Goal: Information Seeking & Learning: Learn about a topic

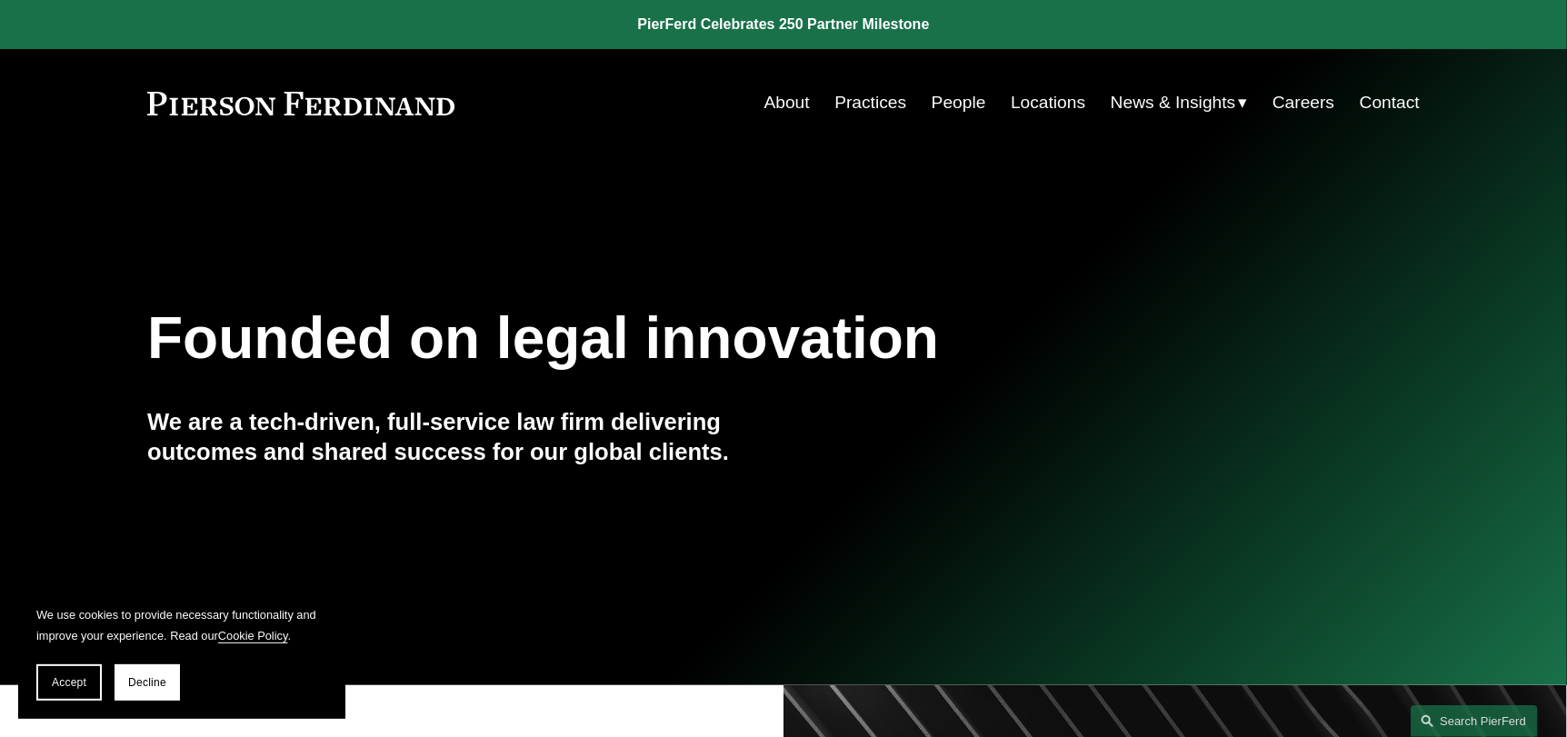
click at [871, 105] on link "Practices" at bounding box center [870, 102] width 72 height 35
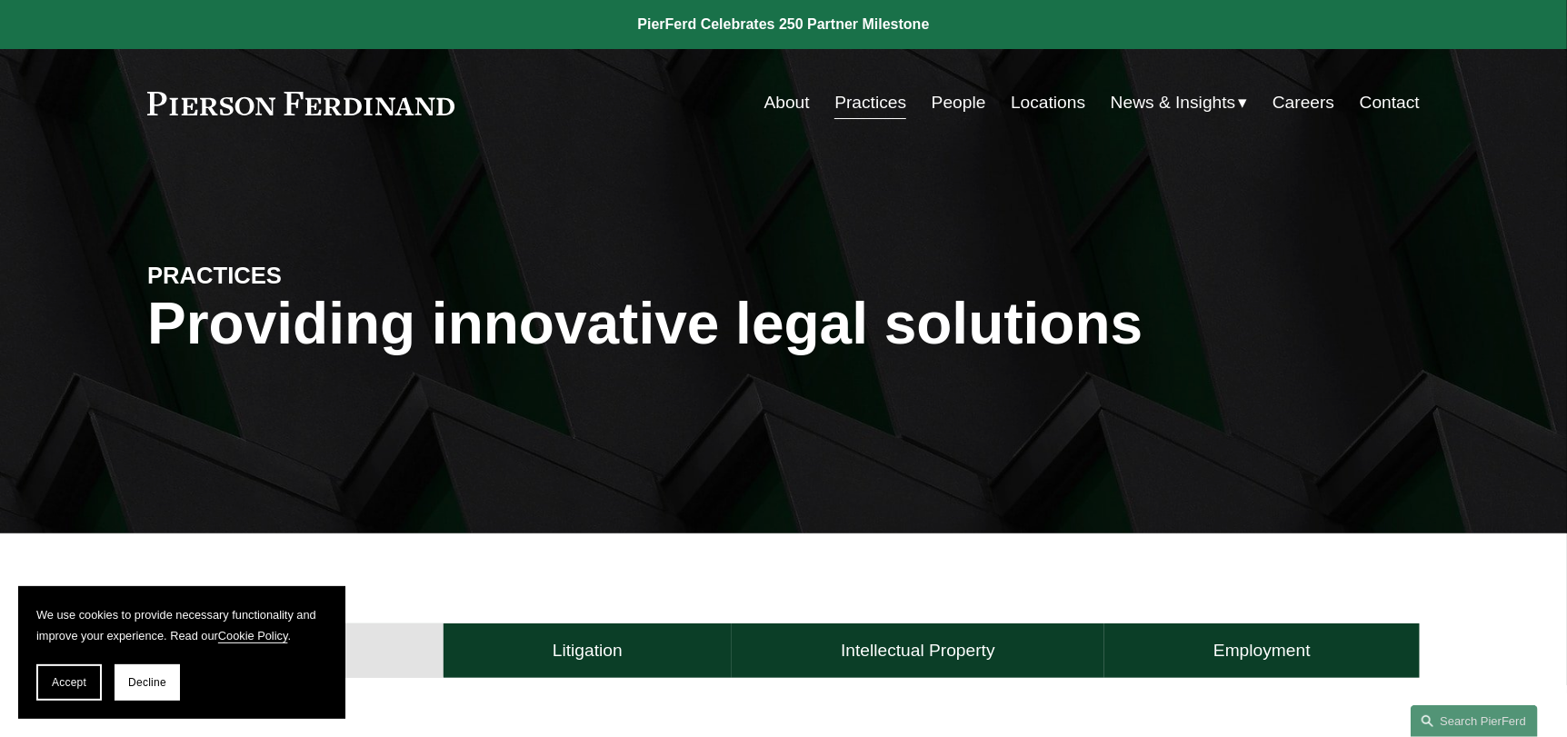
click at [779, 94] on link "About" at bounding box center [786, 102] width 45 height 35
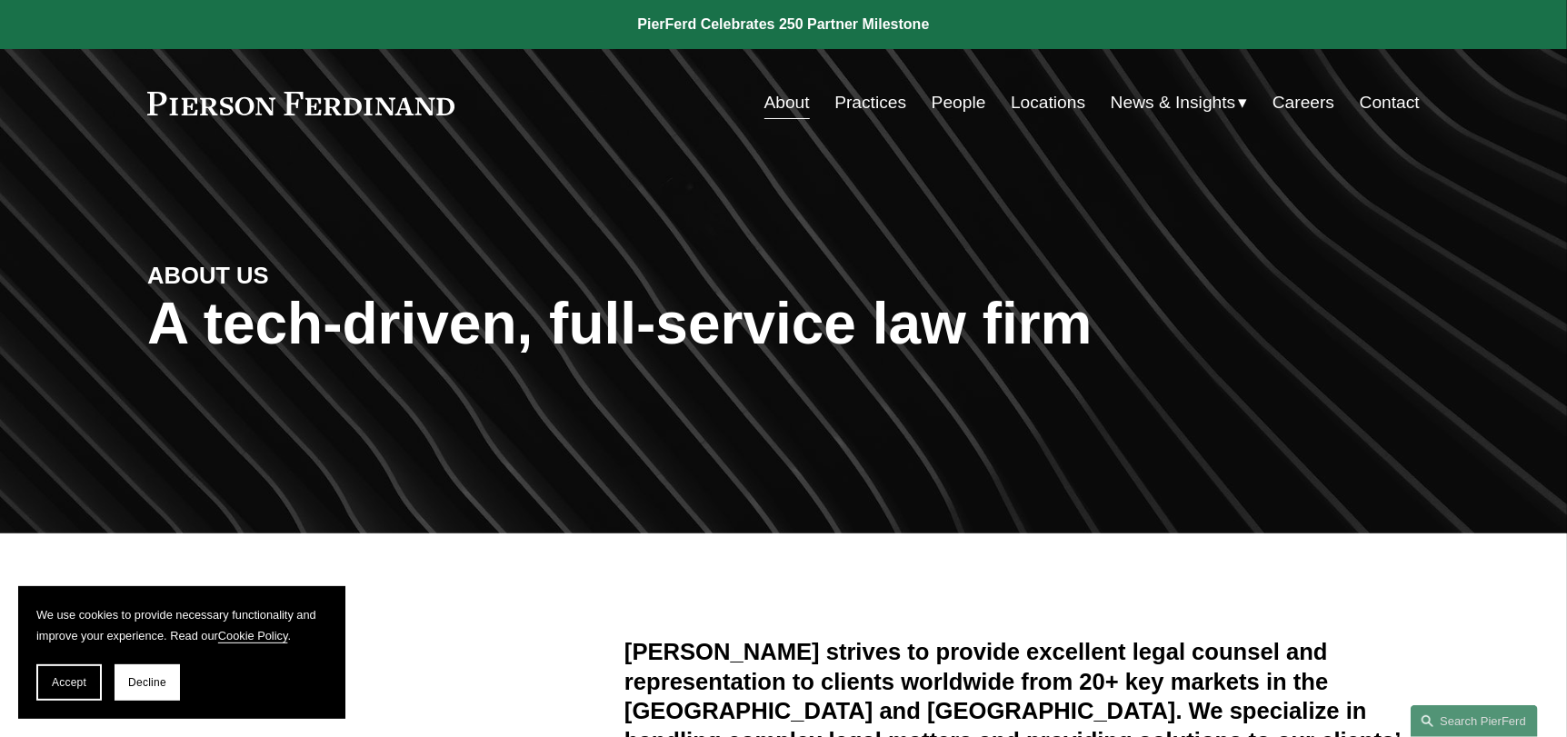
drag, startPoint x: 139, startPoint y: 689, endPoint x: 316, endPoint y: 679, distance: 177.5
click at [139, 689] on button "Decline" at bounding box center [147, 682] width 65 height 36
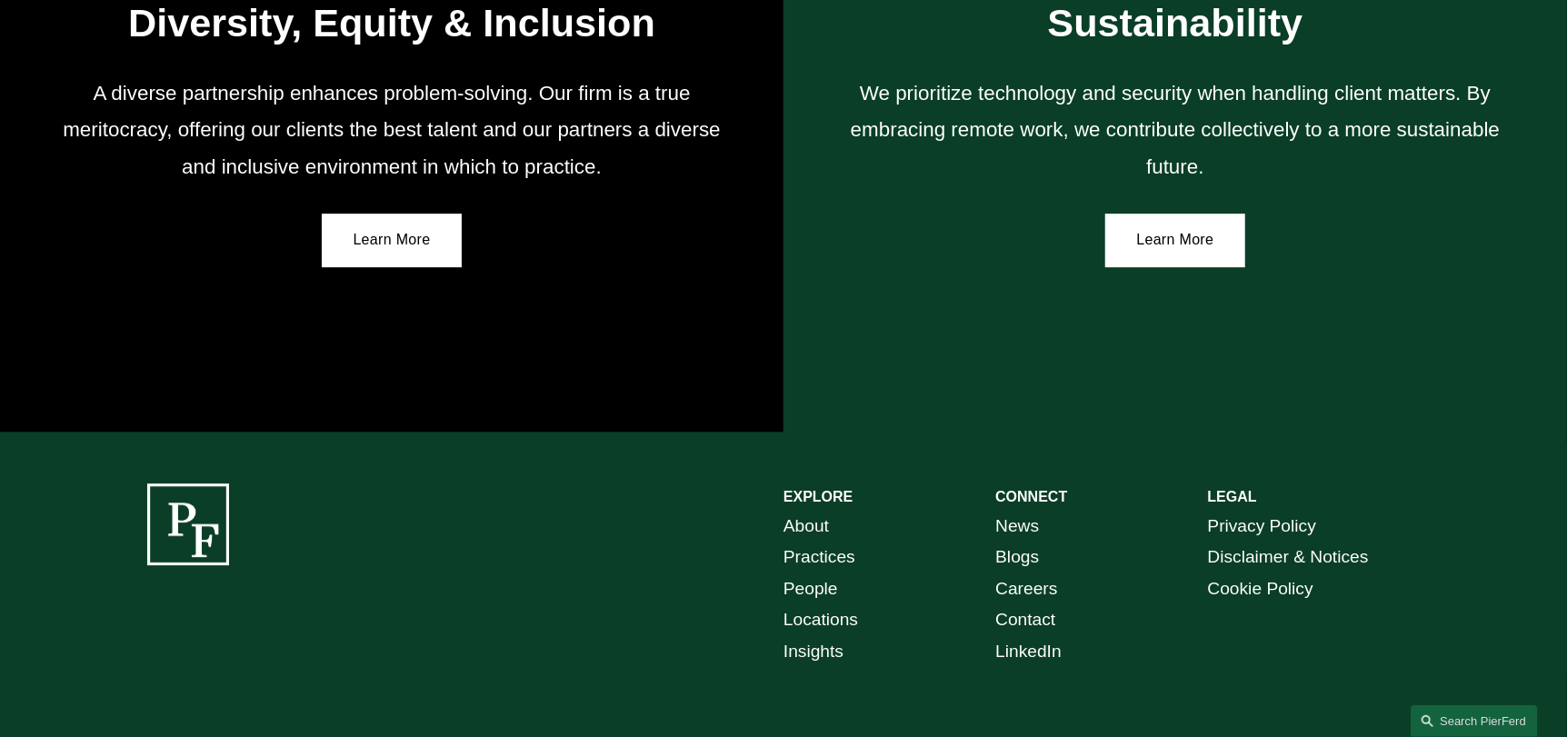
scroll to position [3333, 0]
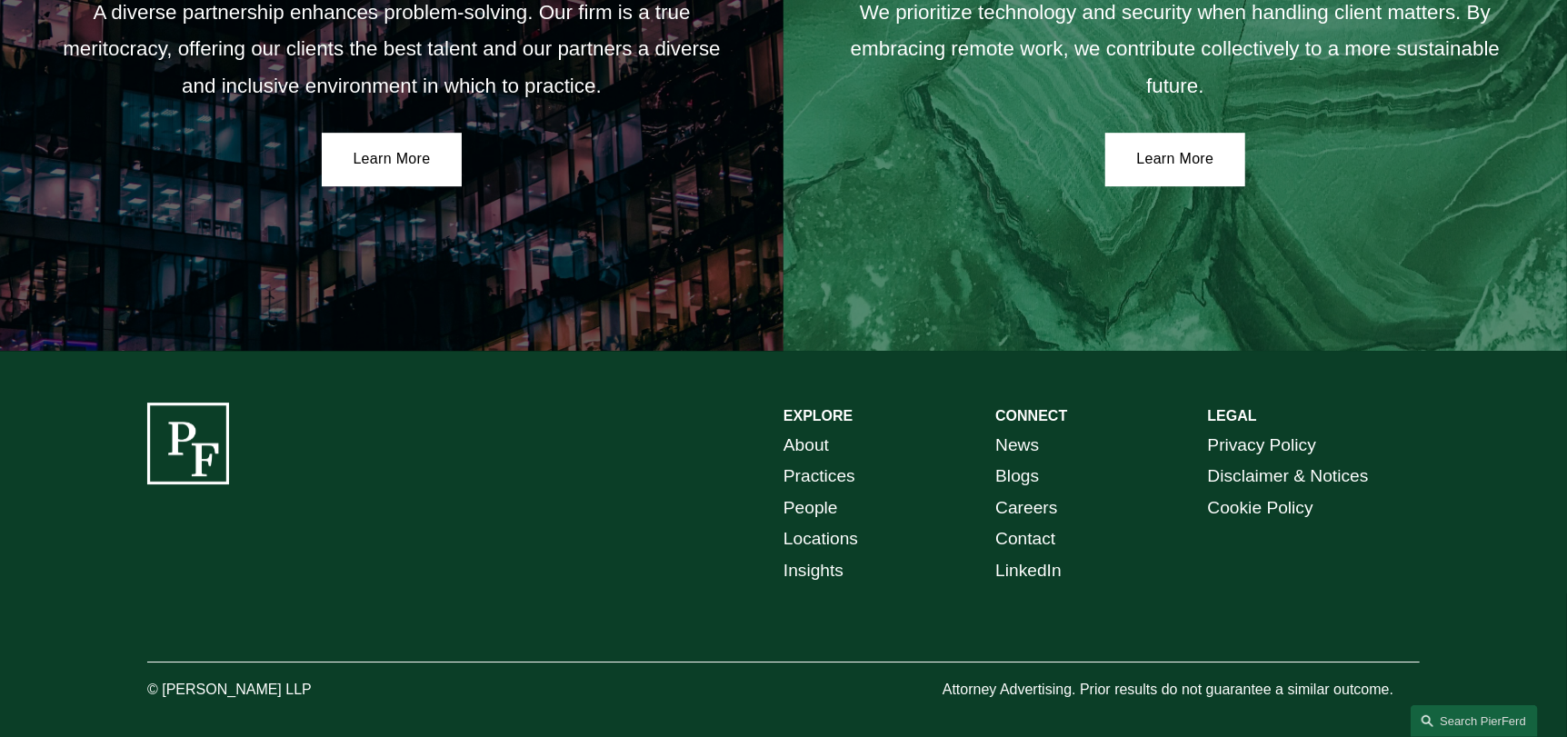
click at [808, 518] on link "People" at bounding box center [810, 509] width 55 height 32
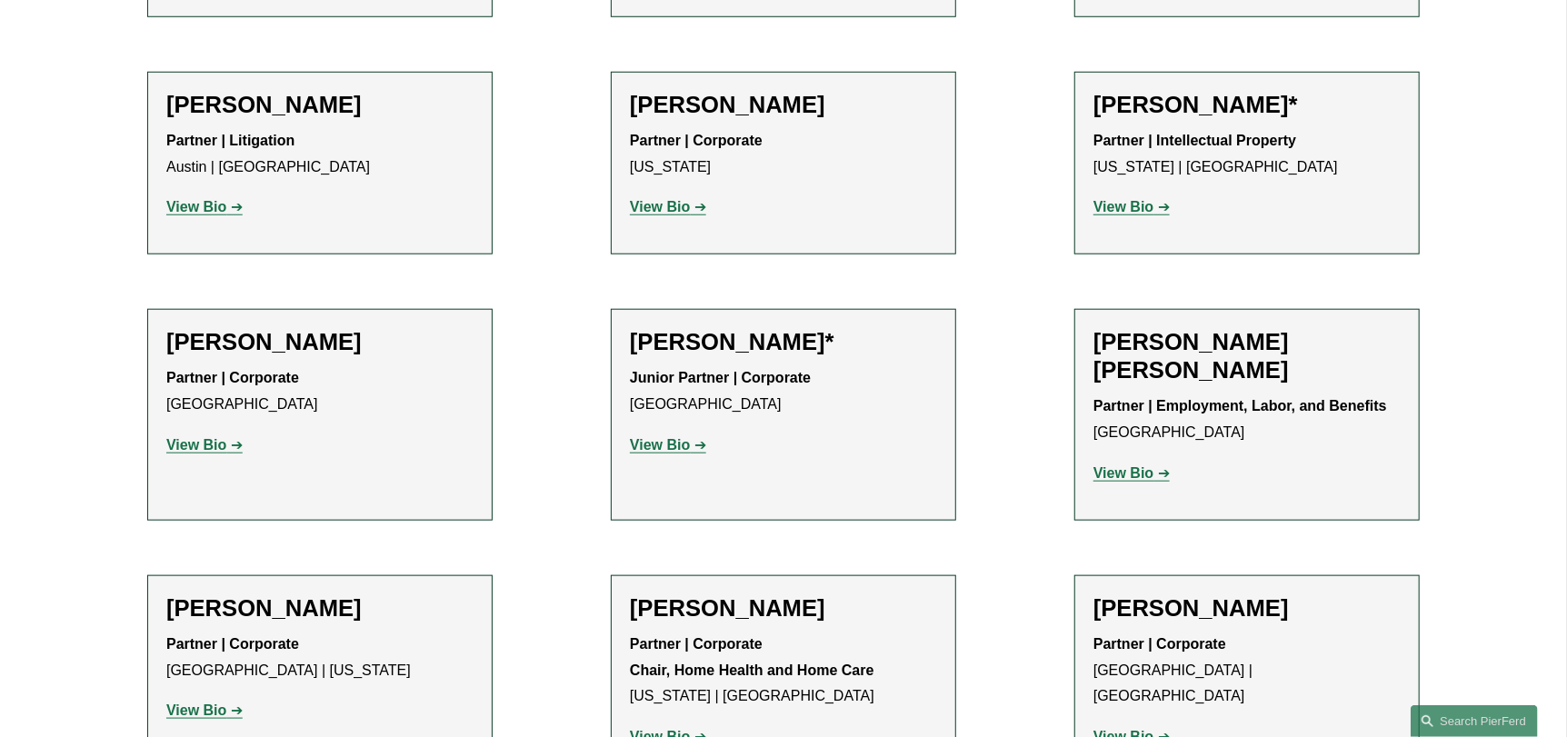
scroll to position [1195, 0]
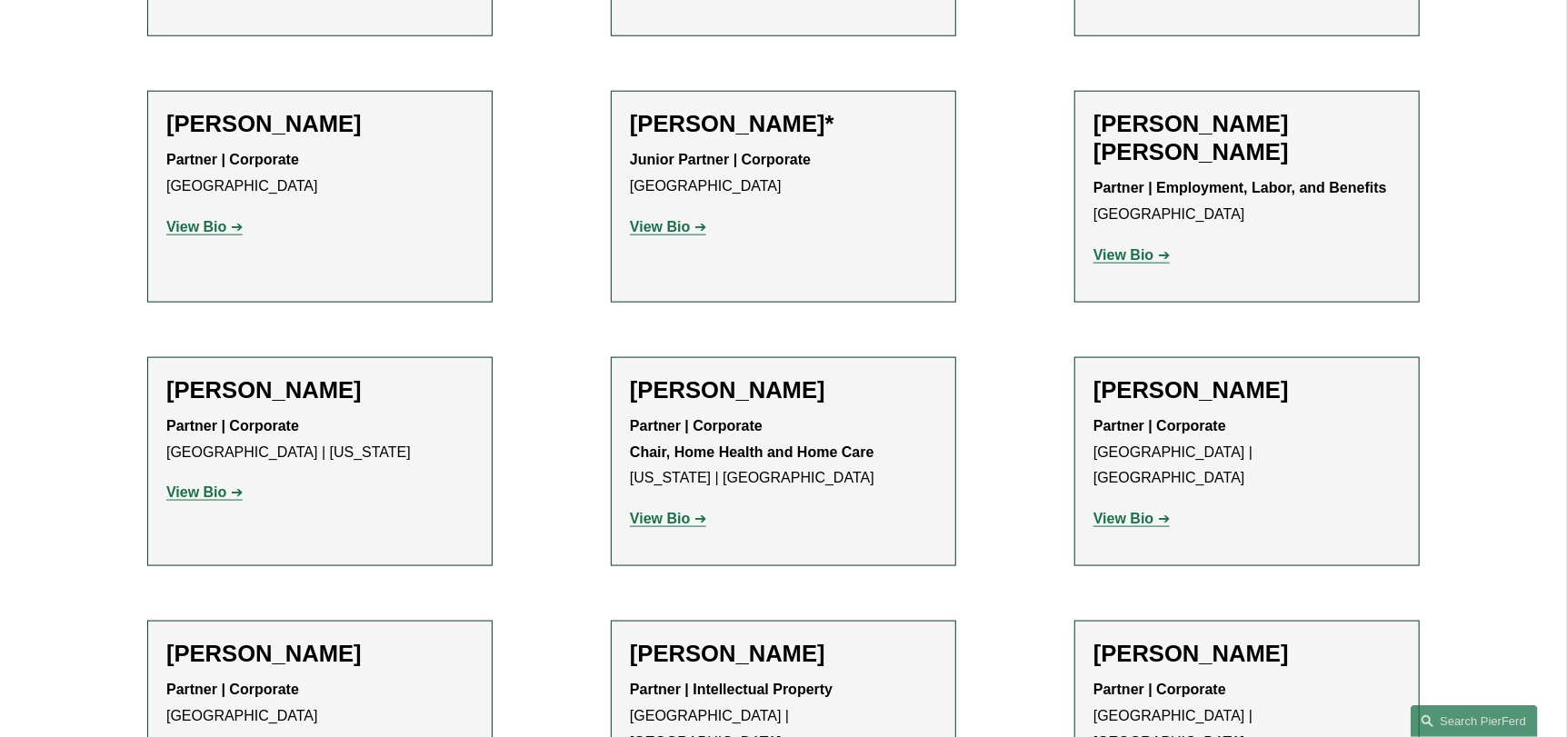
click at [662, 229] on strong "View Bio" at bounding box center [660, 226] width 60 height 15
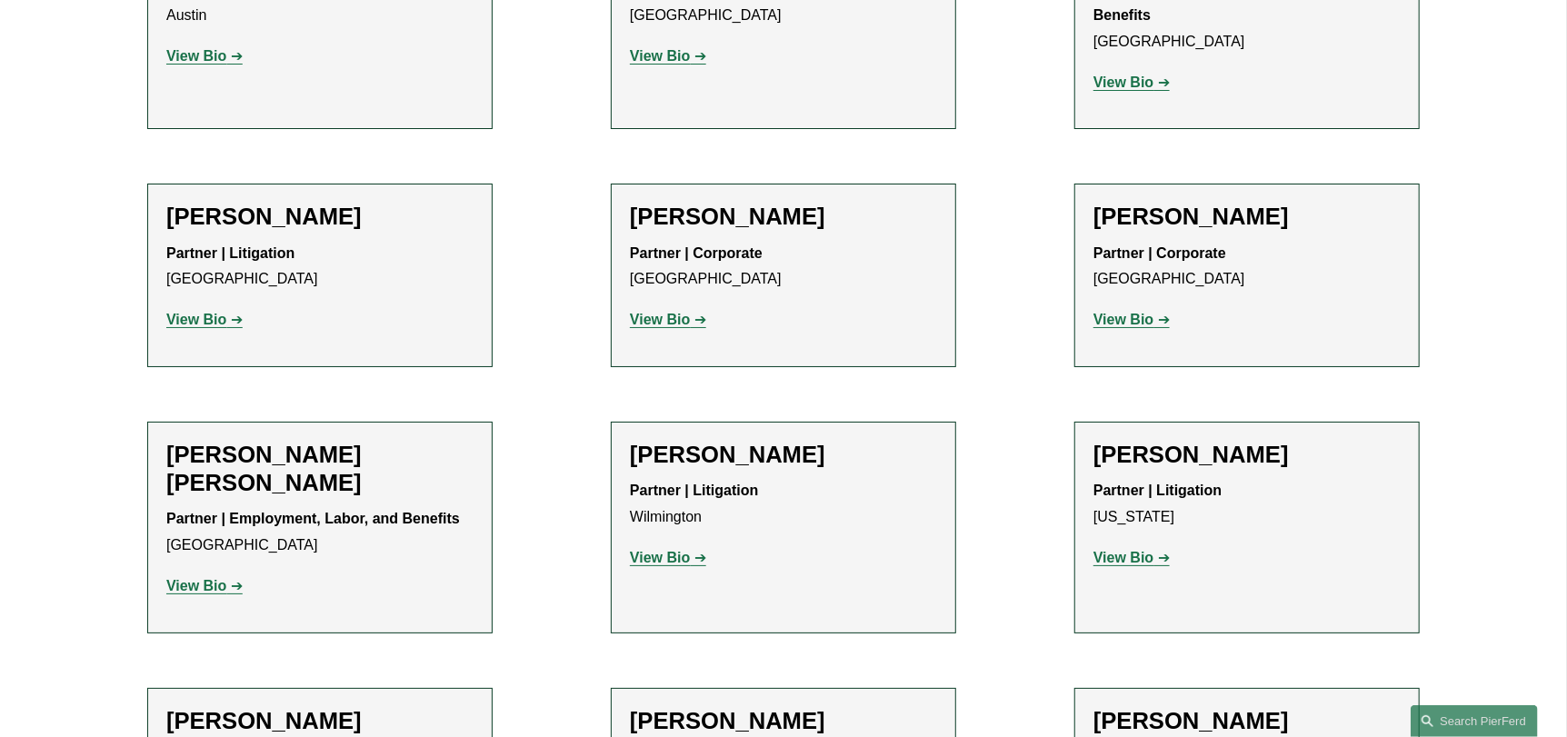
scroll to position [4038, 0]
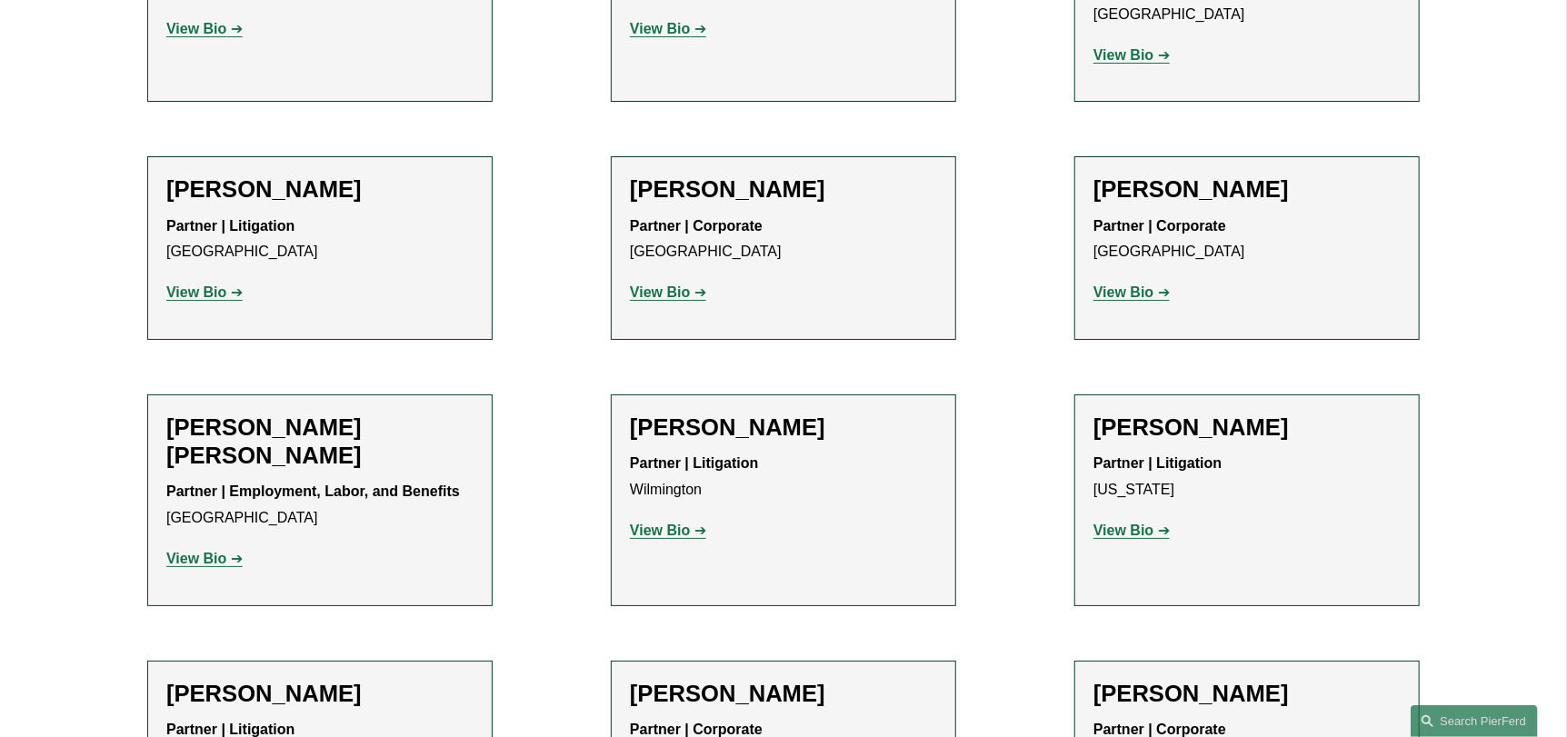
click at [1122, 284] on strong "View Bio" at bounding box center [1123, 291] width 60 height 15
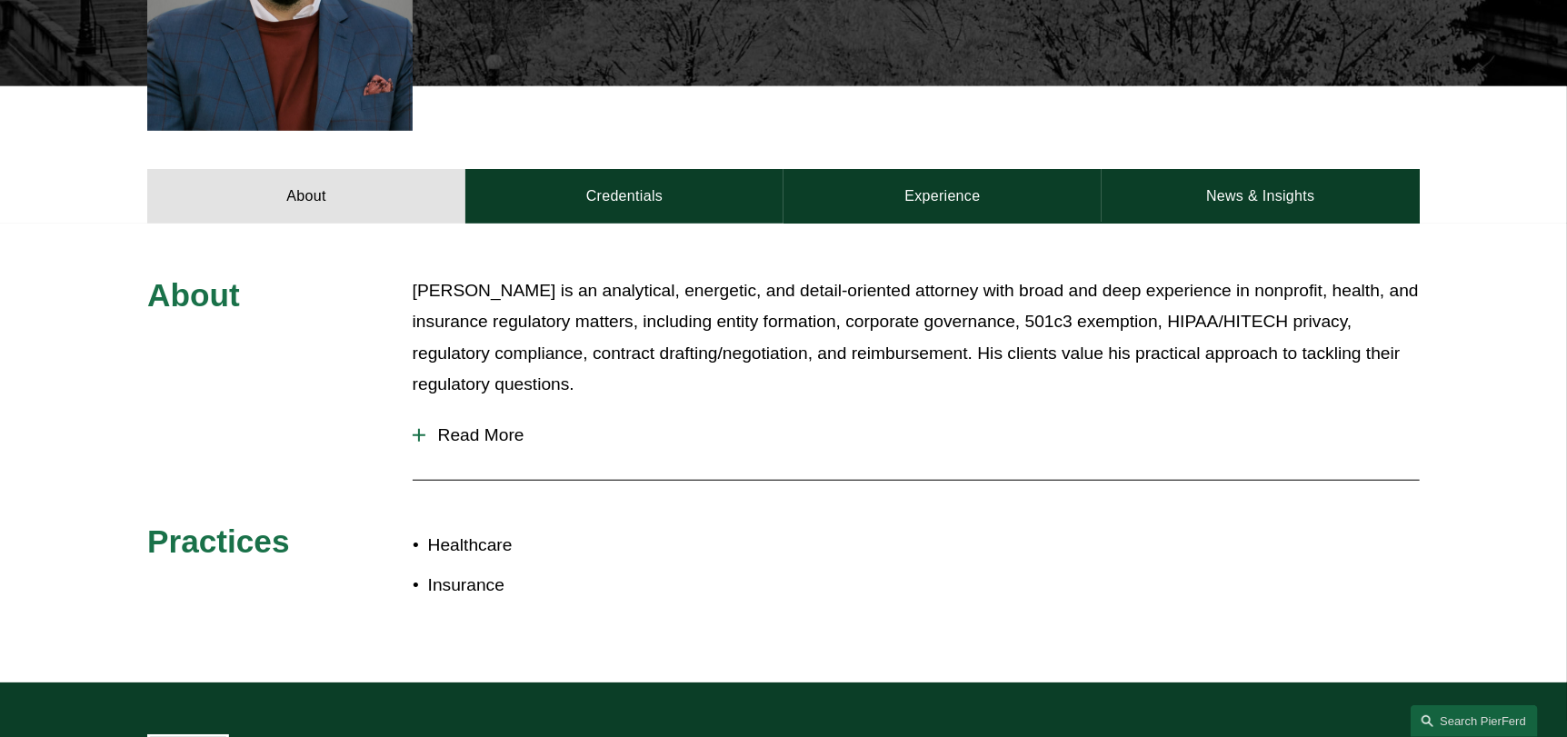
scroll to position [669, 0]
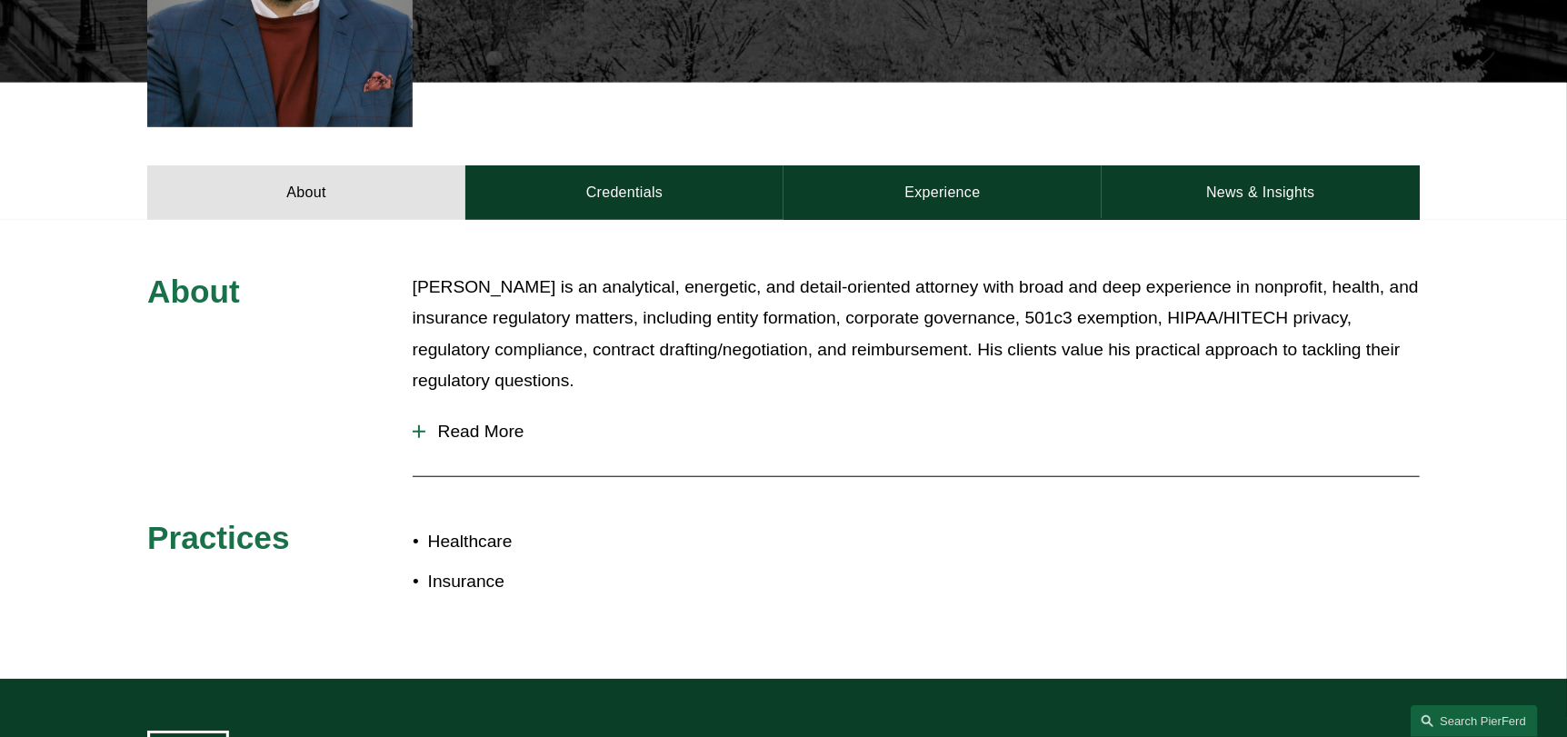
click at [494, 422] on span "Read More" at bounding box center [922, 432] width 994 height 20
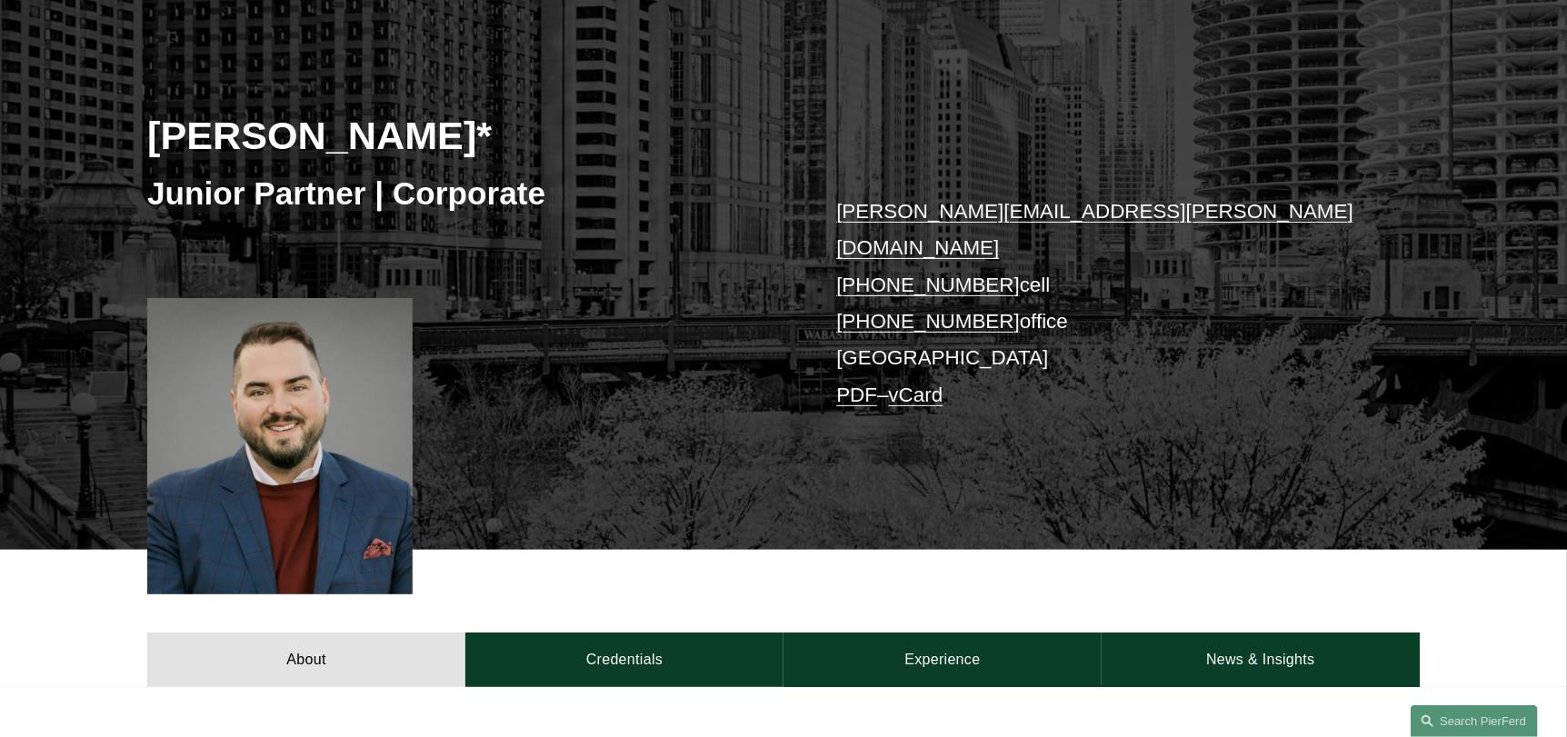
scroll to position [139, 0]
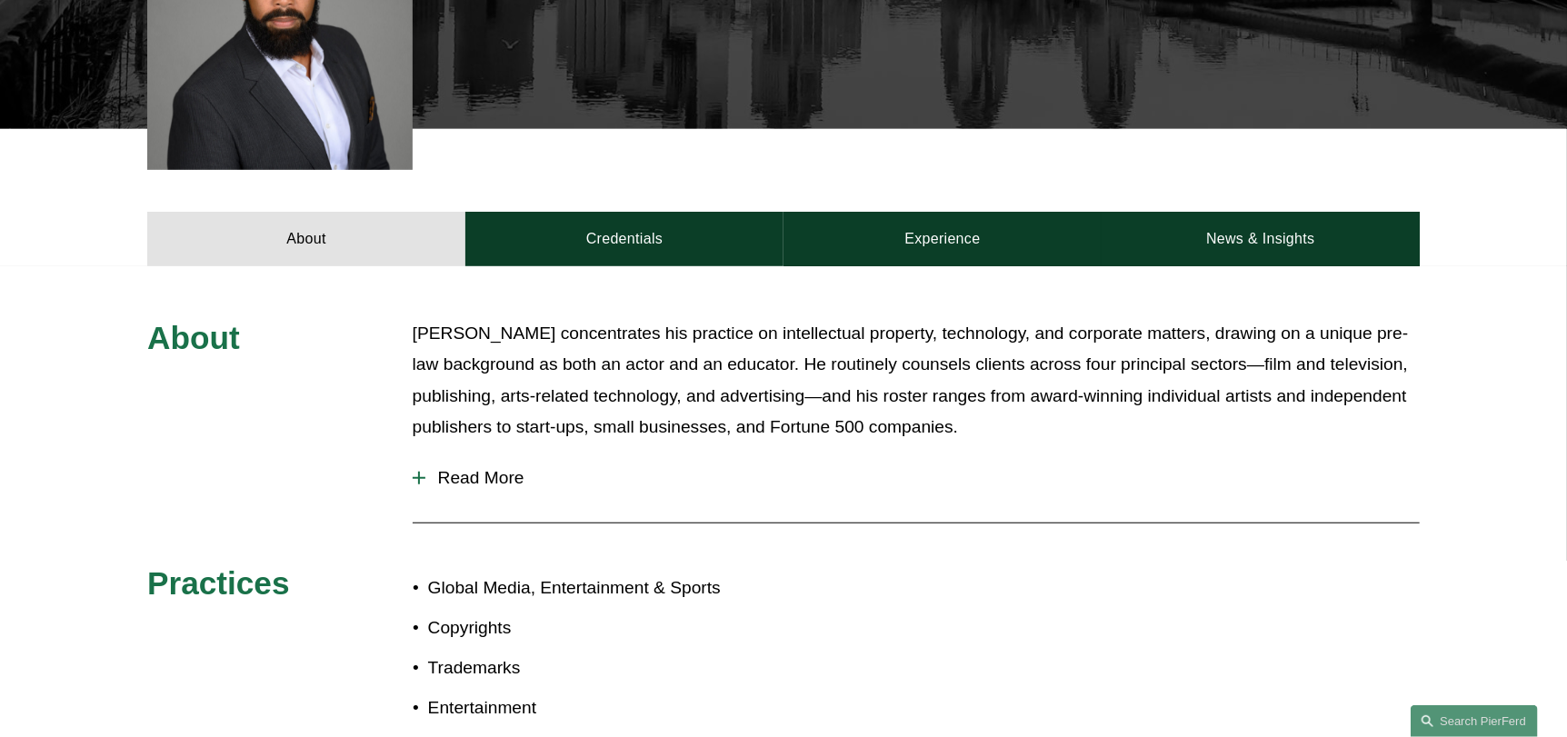
scroll to position [602, 0]
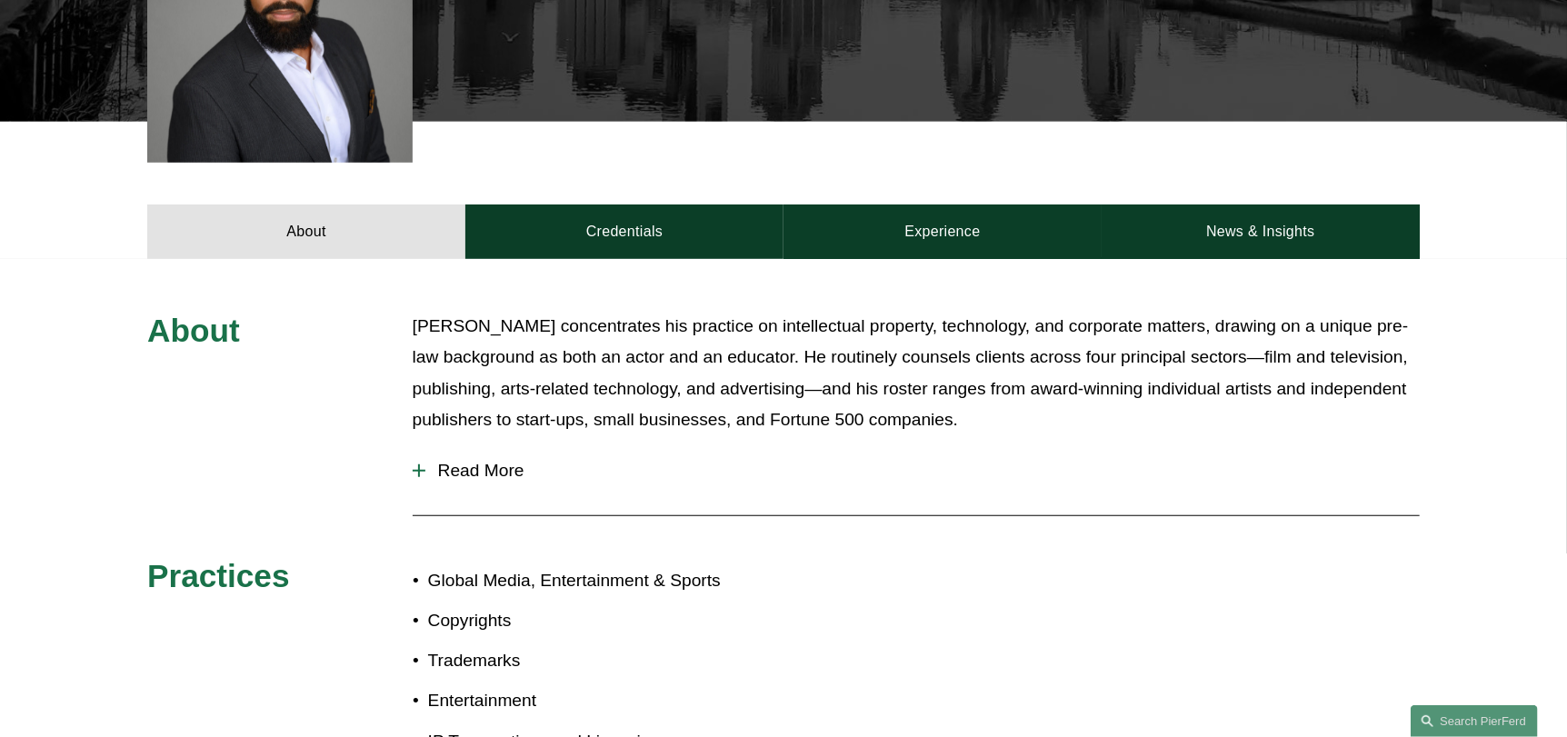
click at [495, 471] on span "Read More" at bounding box center [922, 471] width 994 height 20
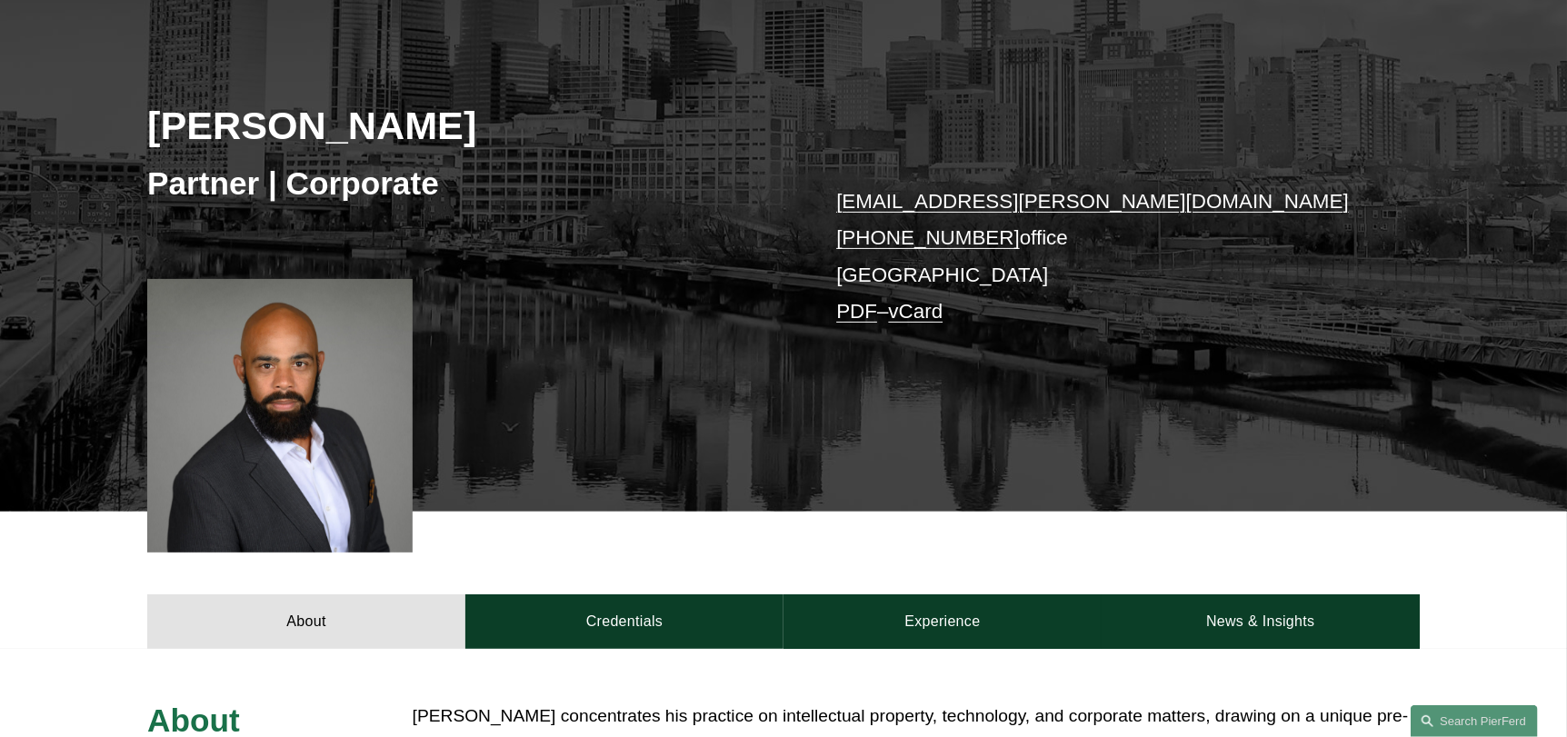
scroll to position [0, 0]
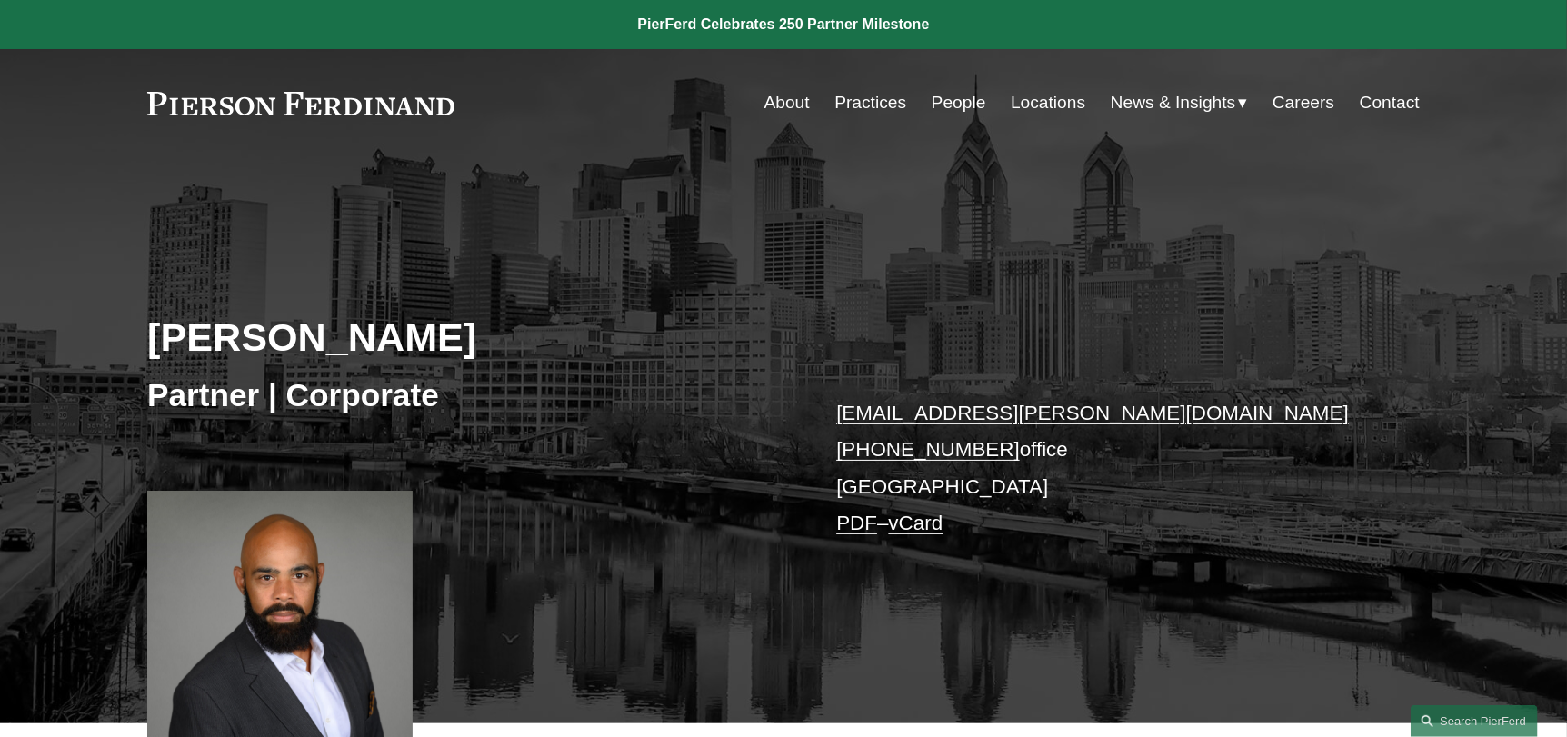
click at [865, 101] on link "Practices" at bounding box center [870, 102] width 72 height 35
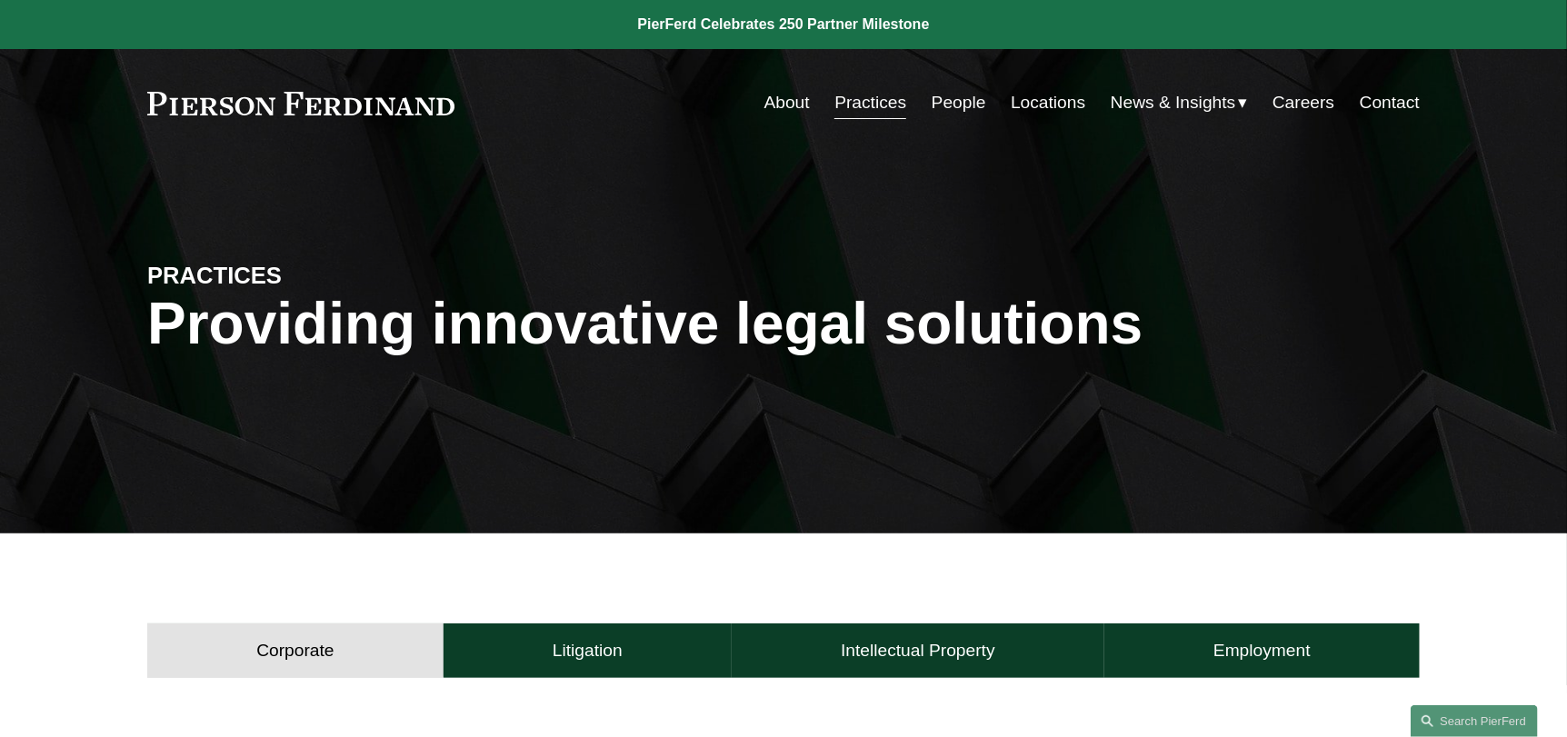
click at [1034, 105] on link "Locations" at bounding box center [1048, 102] width 75 height 35
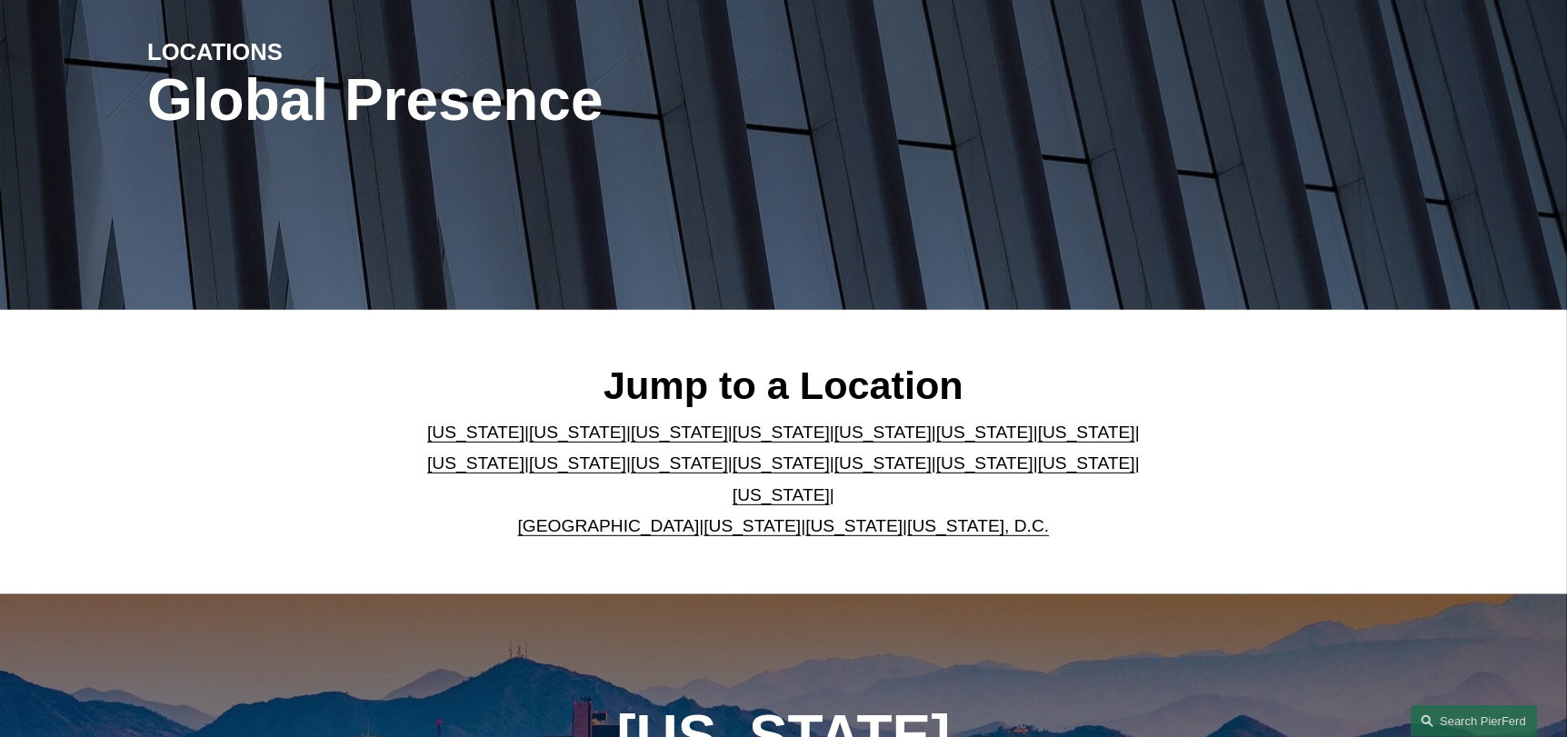
scroll to position [234, 0]
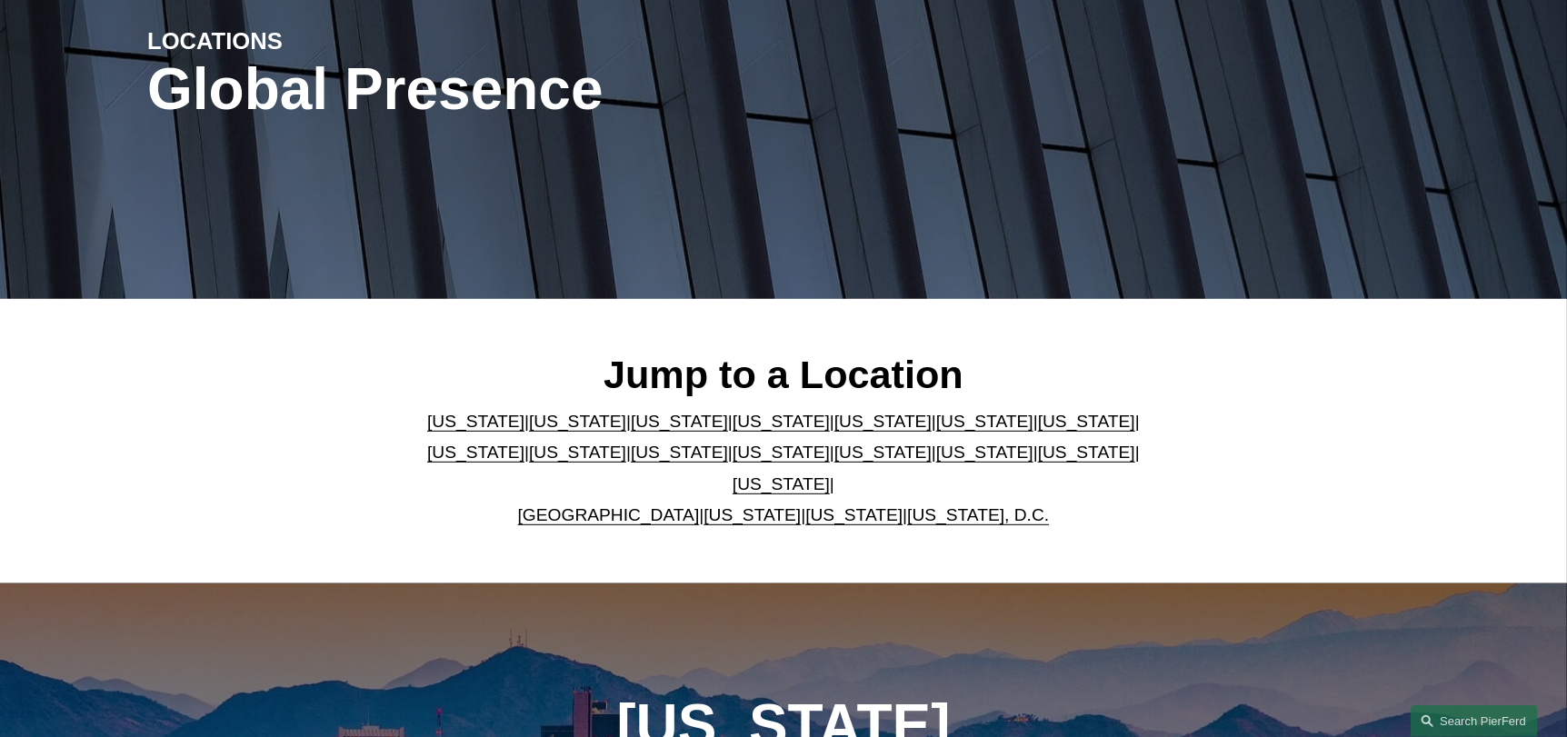
click at [631, 462] on link "[US_STATE]" at bounding box center [679, 452] width 97 height 19
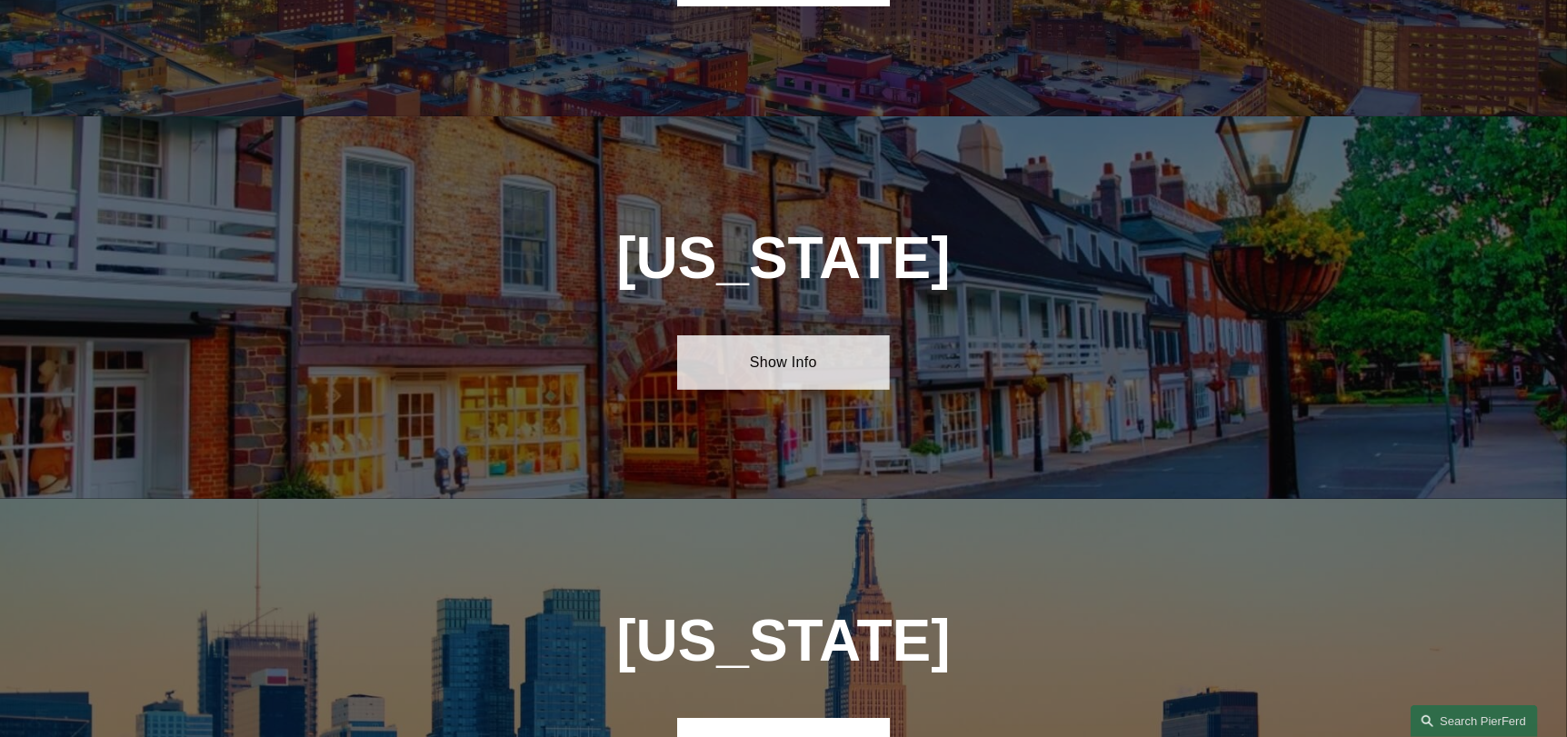
click at [764, 335] on link "Show Info" at bounding box center [783, 362] width 212 height 55
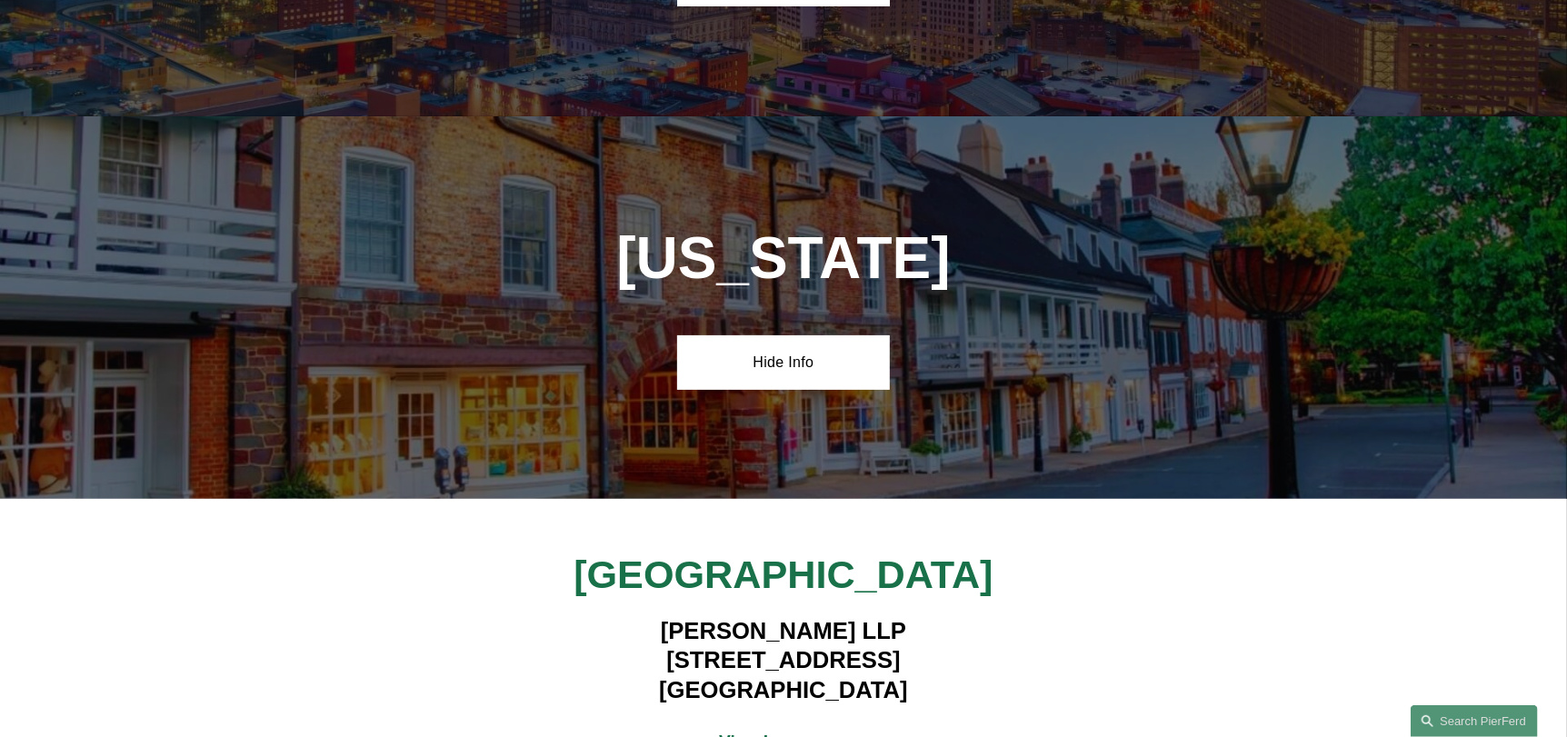
click at [729, 732] on strong "View Lawyers" at bounding box center [776, 741] width 115 height 19
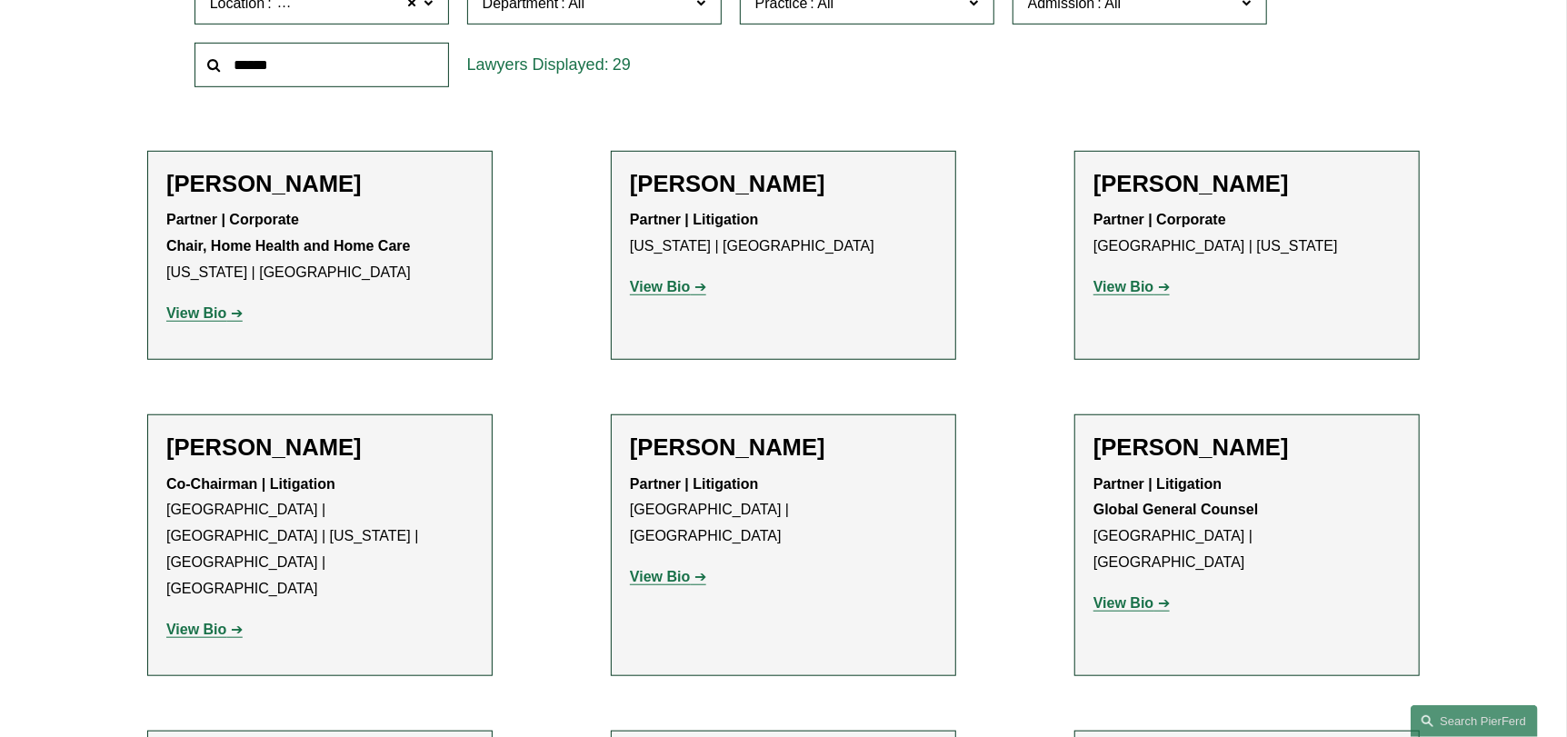
scroll to position [654, 0]
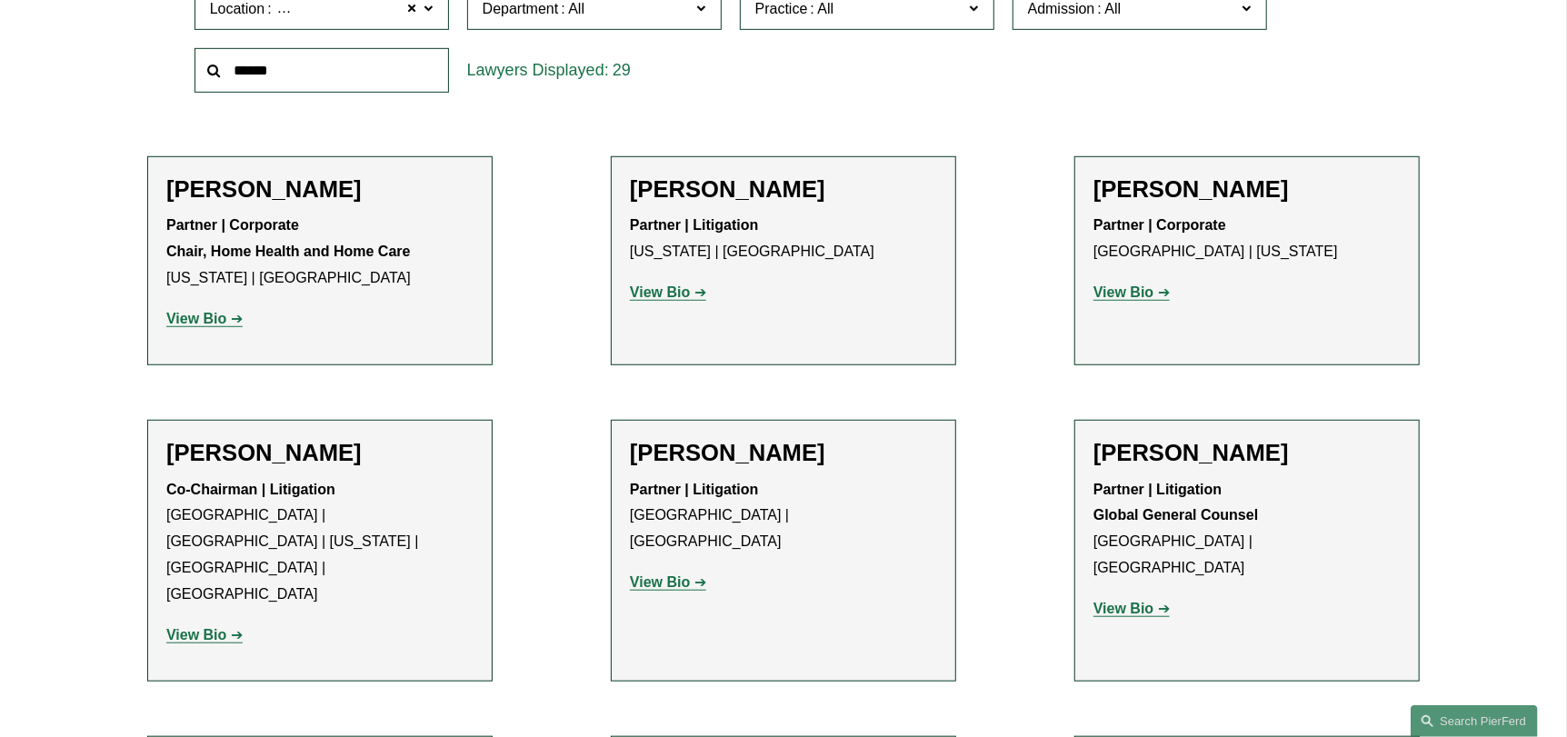
click at [1142, 288] on strong "View Bio" at bounding box center [1123, 291] width 60 height 15
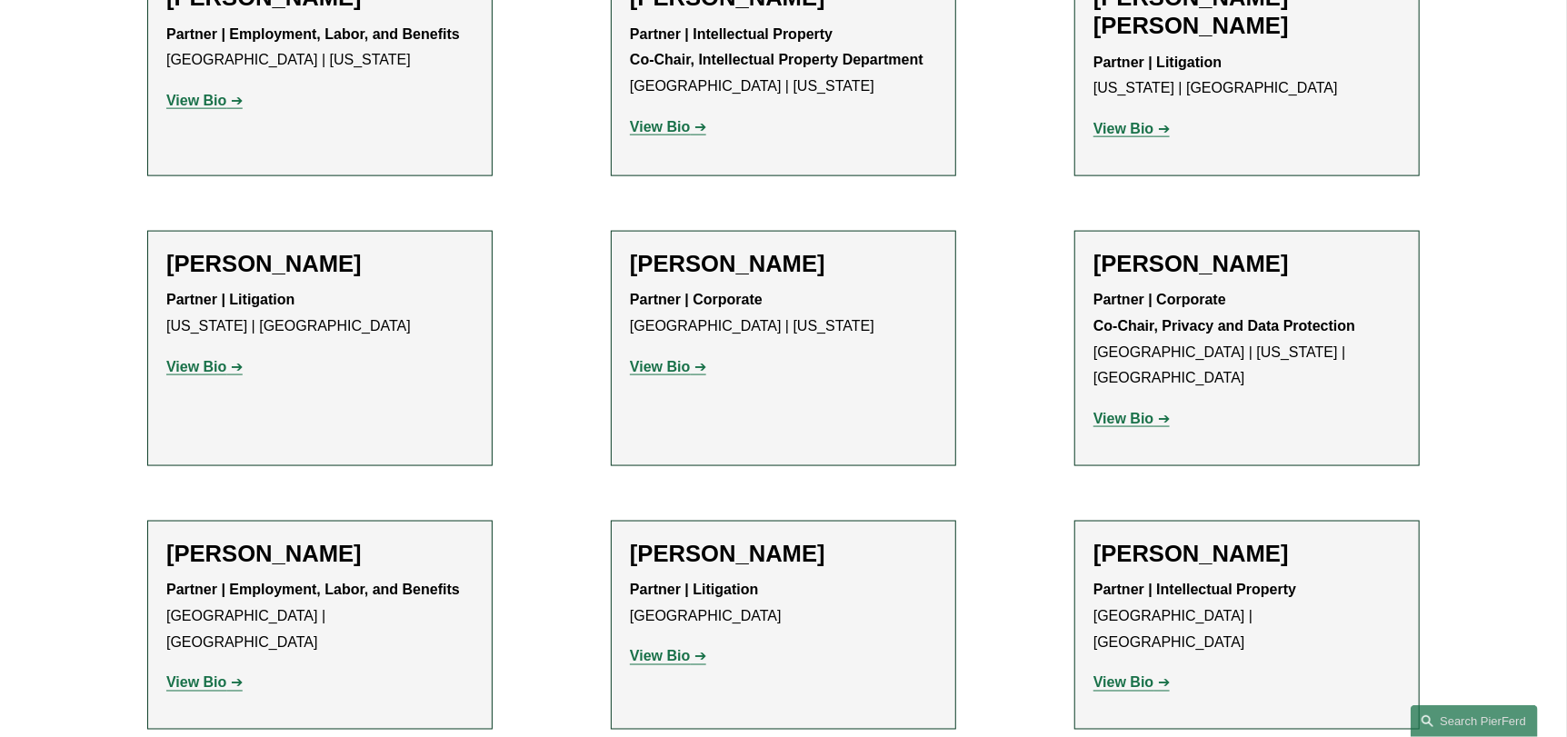
scroll to position [1435, 0]
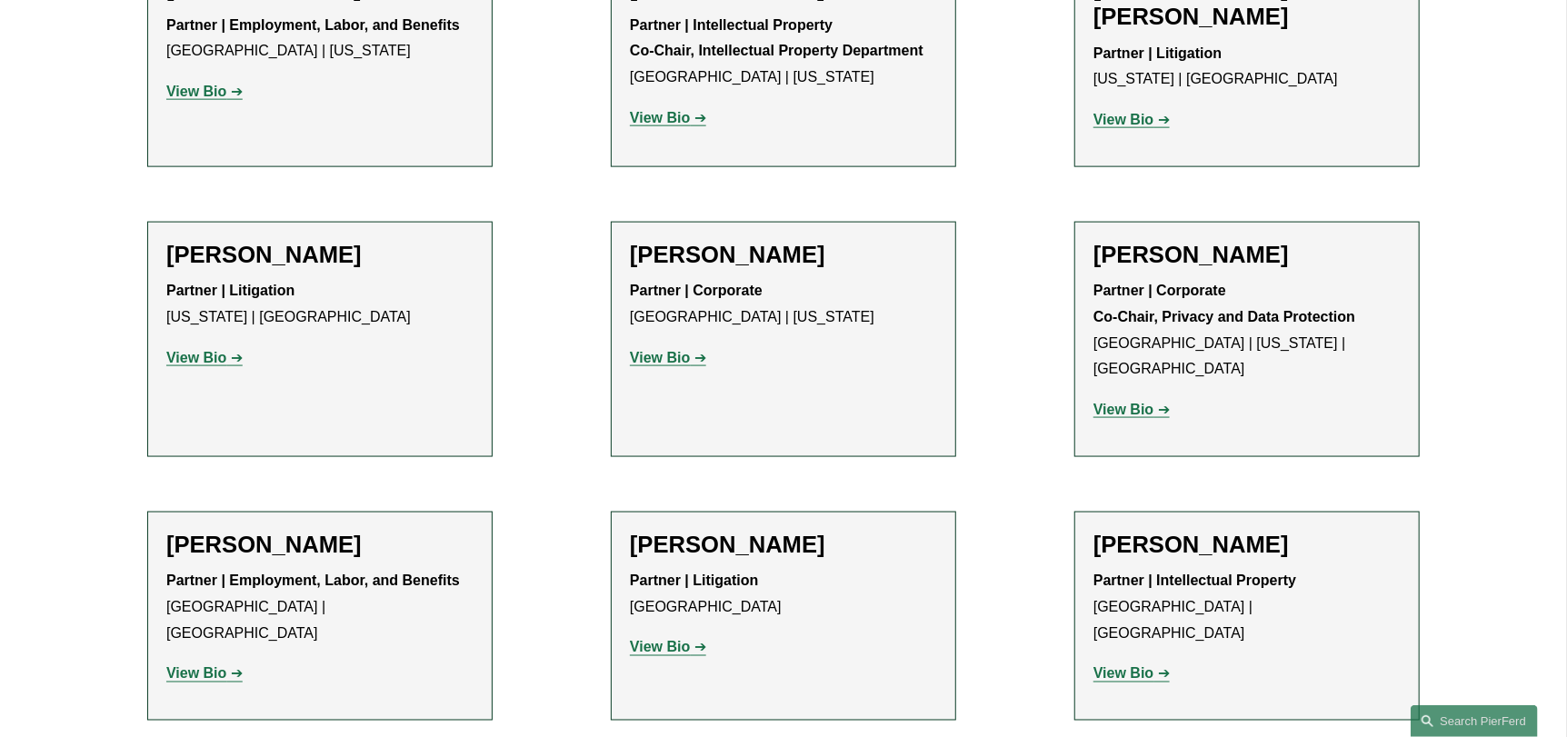
click at [680, 350] on strong "View Bio" at bounding box center [660, 357] width 60 height 15
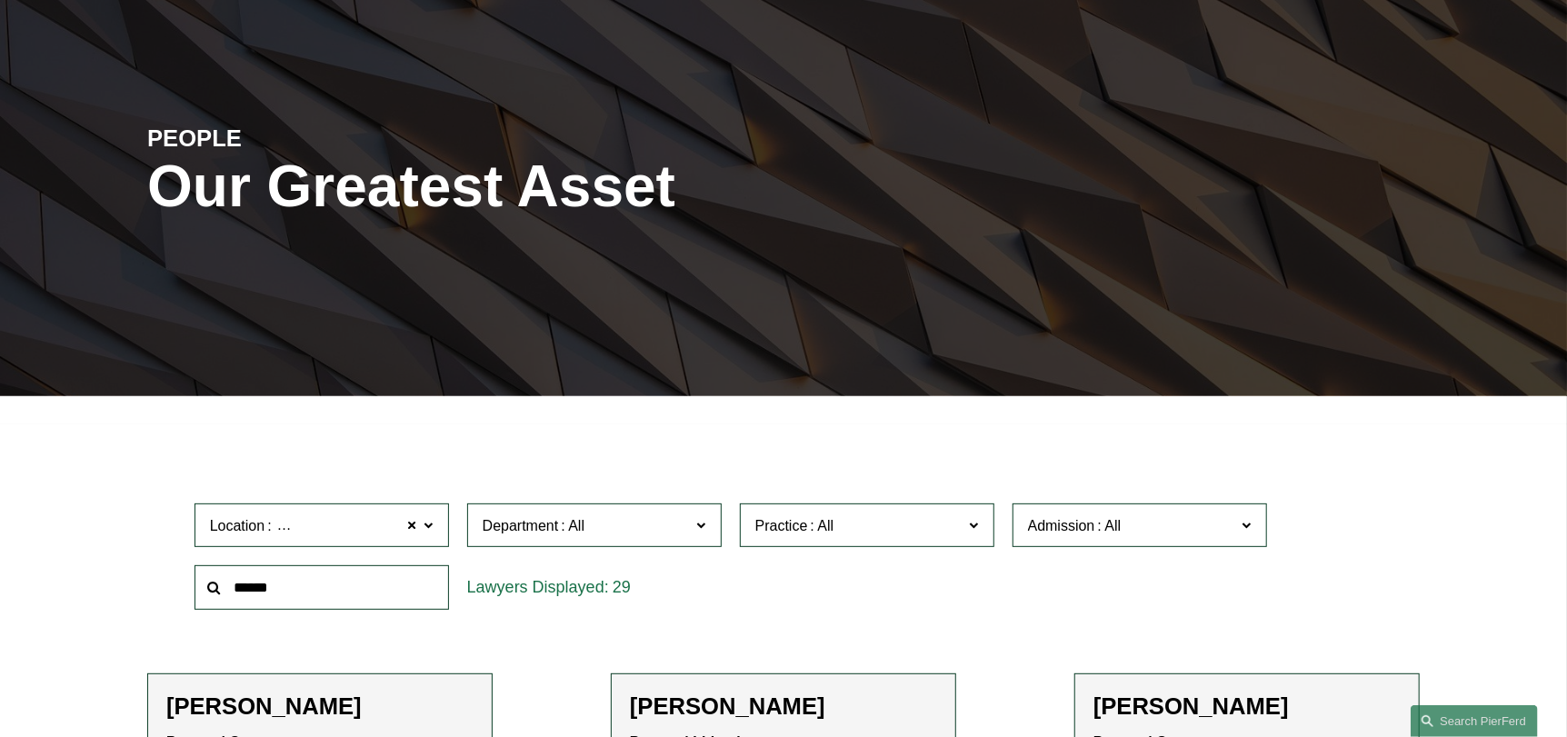
scroll to position [209, 0]
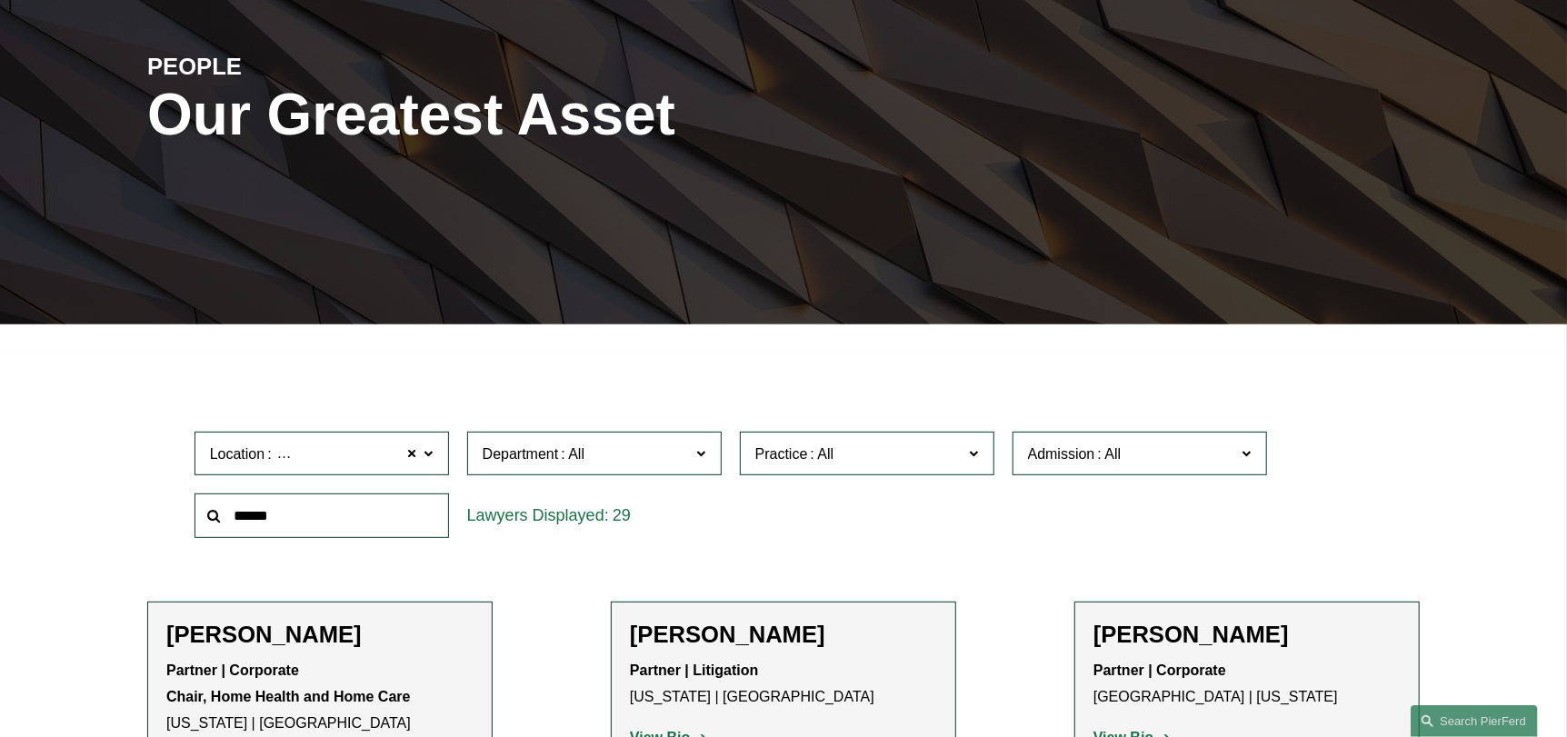
click at [373, 523] on input "text" at bounding box center [322, 516] width 254 height 45
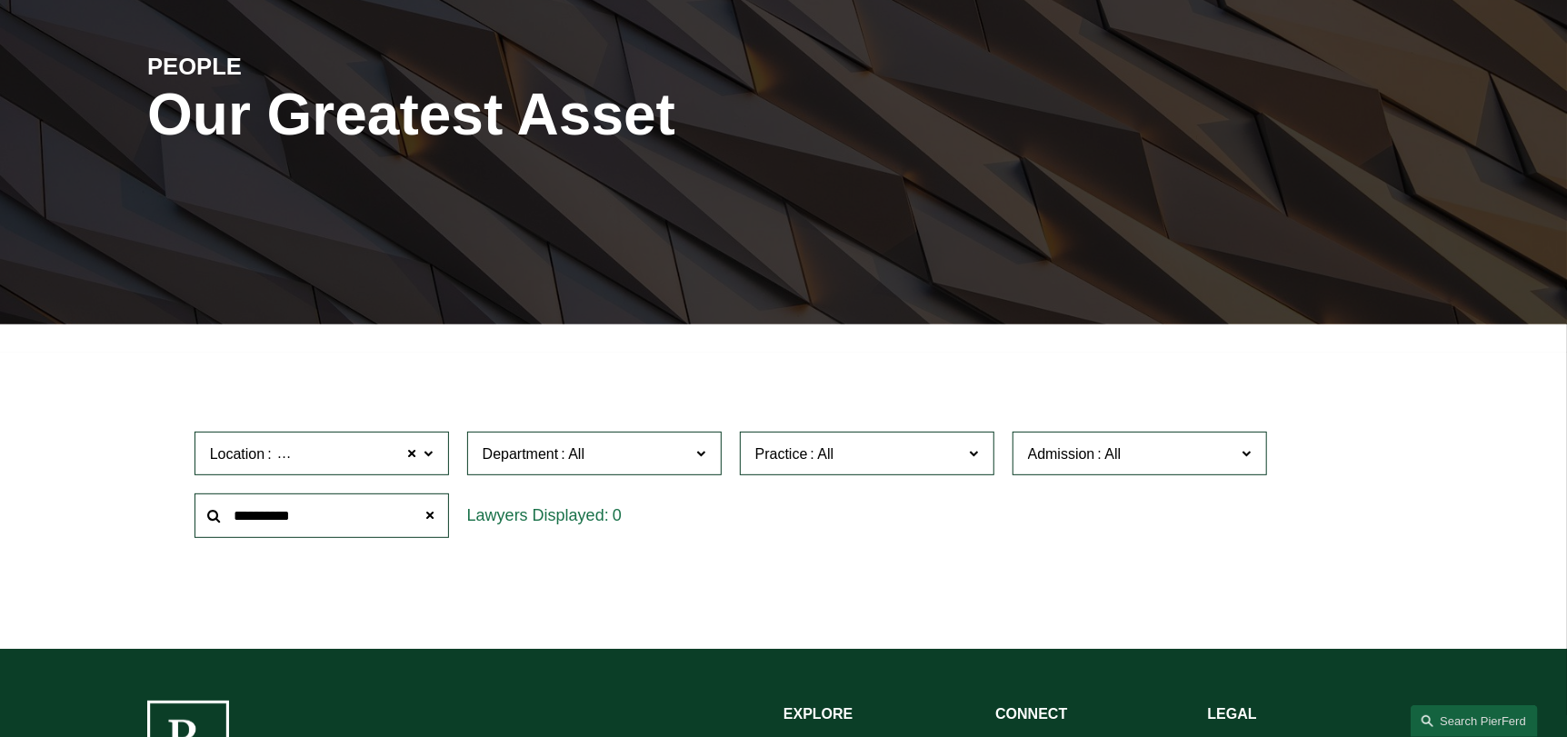
click at [412, 456] on span at bounding box center [412, 454] width 11 height 24
click at [338, 521] on input "**********" at bounding box center [322, 516] width 254 height 45
drag, startPoint x: 337, startPoint y: 519, endPoint x: 211, endPoint y: 522, distance: 126.4
click at [211, 522] on div "**********" at bounding box center [322, 516] width 254 height 45
type input "**********"
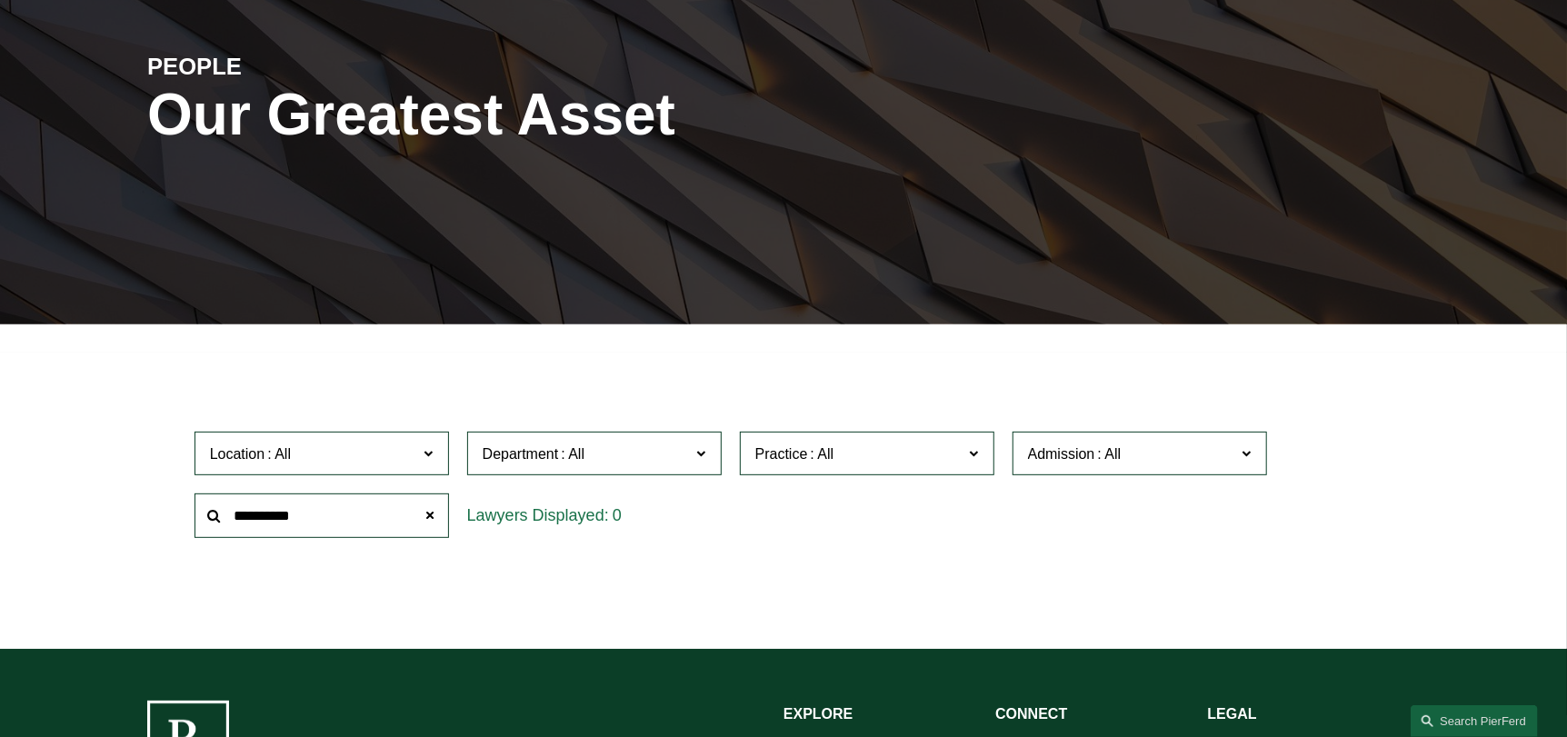
click at [696, 455] on label "Department" at bounding box center [594, 454] width 254 height 45
click at [0, 0] on link "Corporate" at bounding box center [0, 0] width 0 height 0
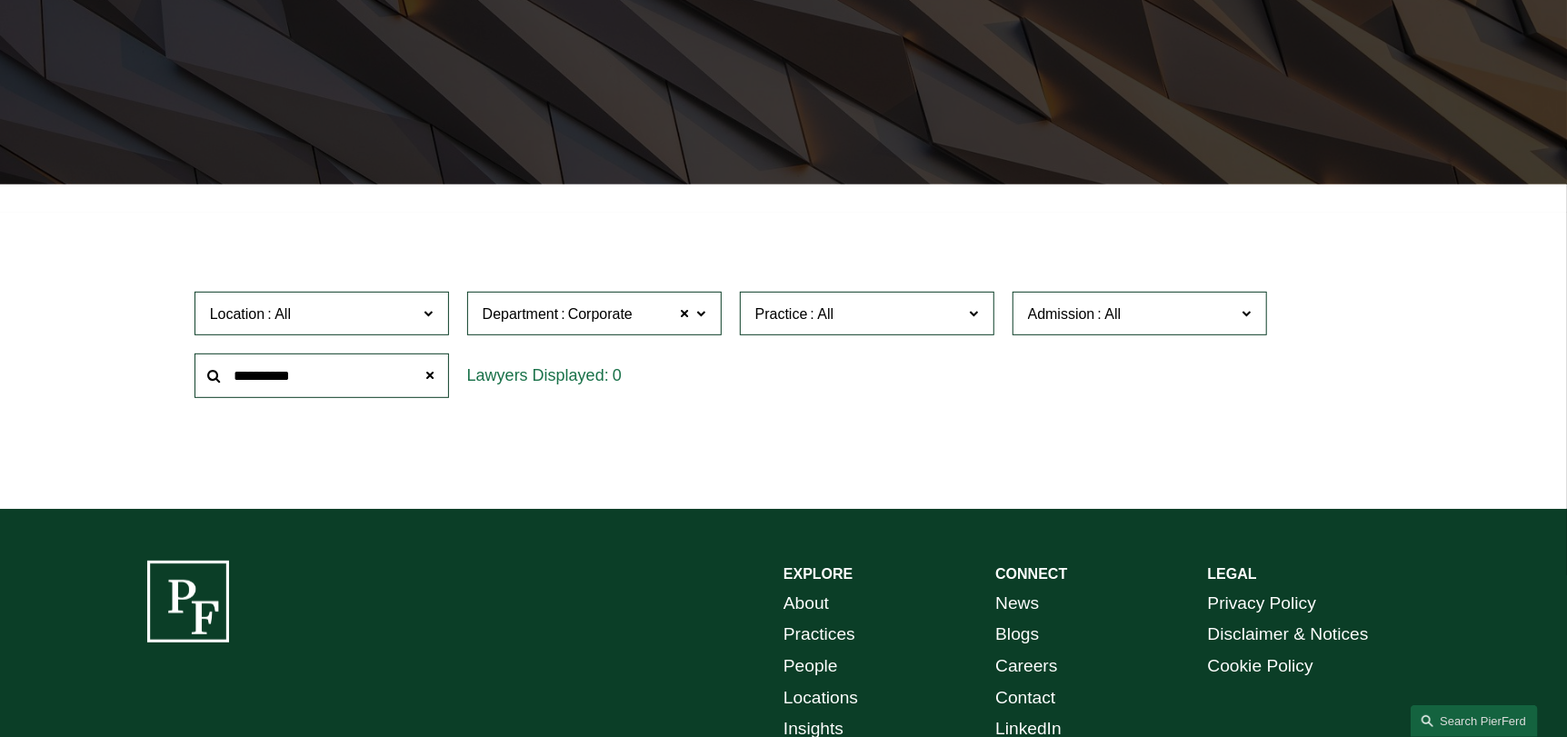
scroll to position [350, 0]
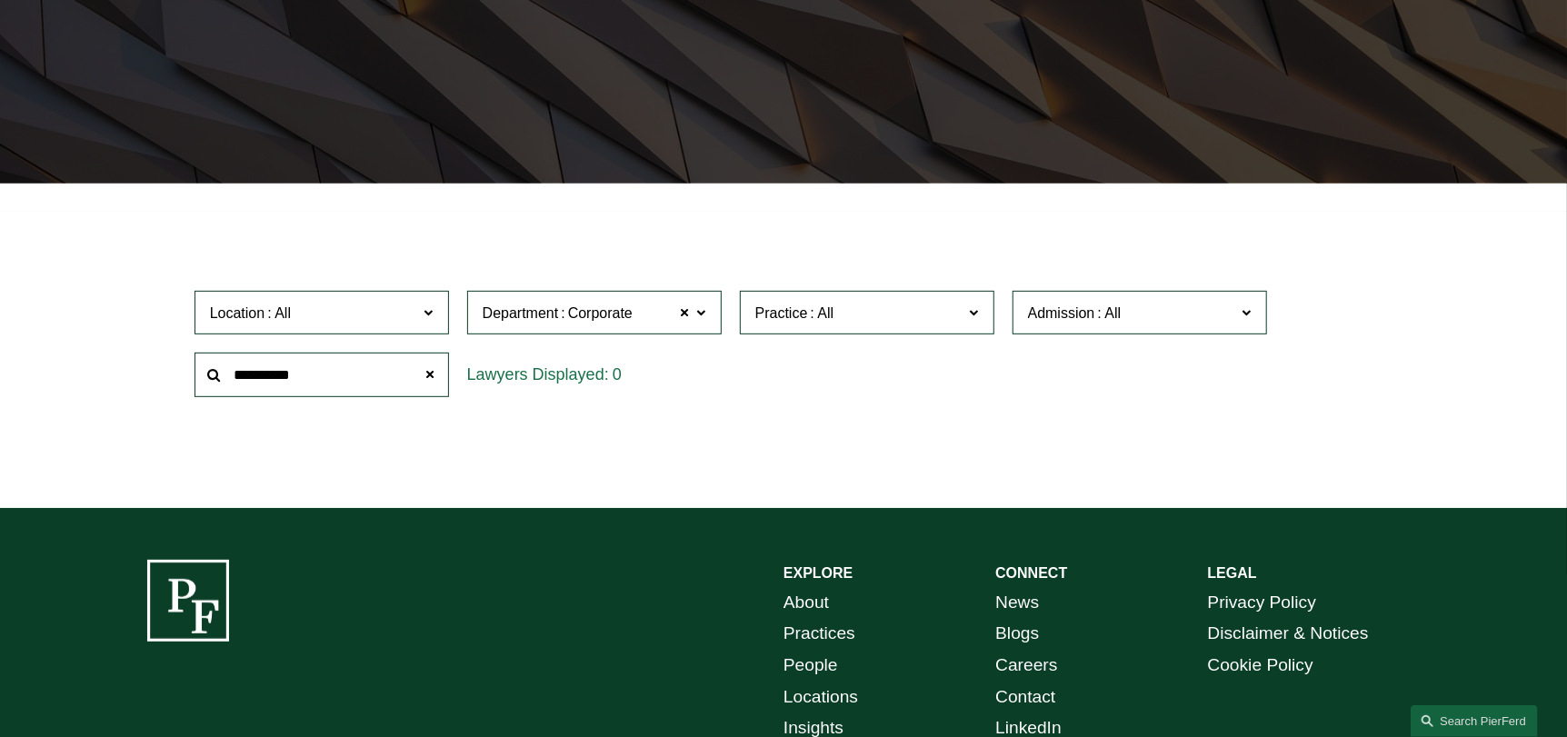
click at [391, 372] on input "**********" at bounding box center [322, 375] width 254 height 45
click at [434, 377] on span at bounding box center [430, 375] width 36 height 36
